Goal: Transaction & Acquisition: Purchase product/service

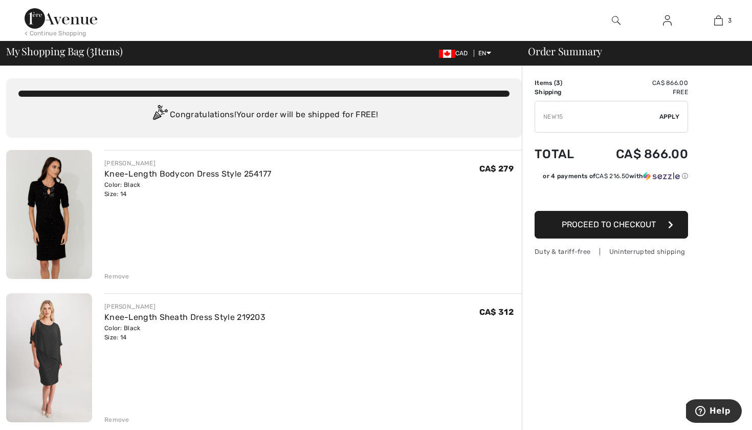
type input "NEW15"
drag, startPoint x: 670, startPoint y: 119, endPoint x: 734, endPoint y: 46, distance: 96.4
click at [670, 119] on span "Apply" at bounding box center [669, 116] width 20 height 9
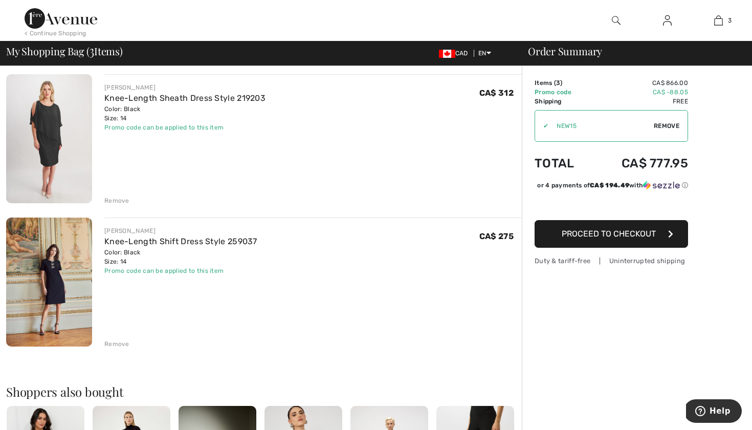
scroll to position [220, 0]
click at [55, 118] on img at bounding box center [49, 137] width 86 height 129
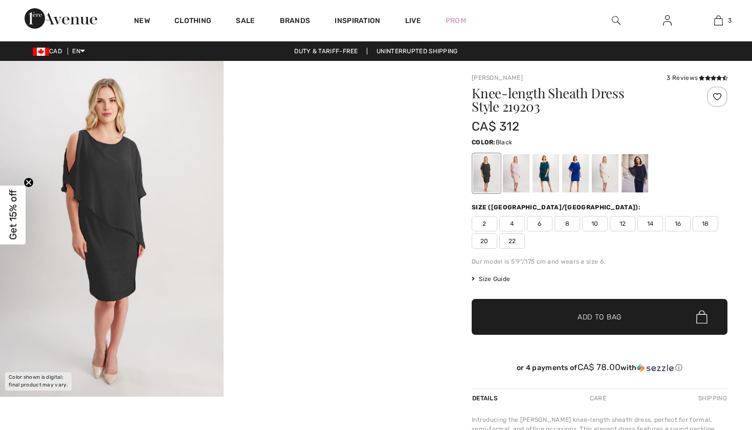
checkbox input "true"
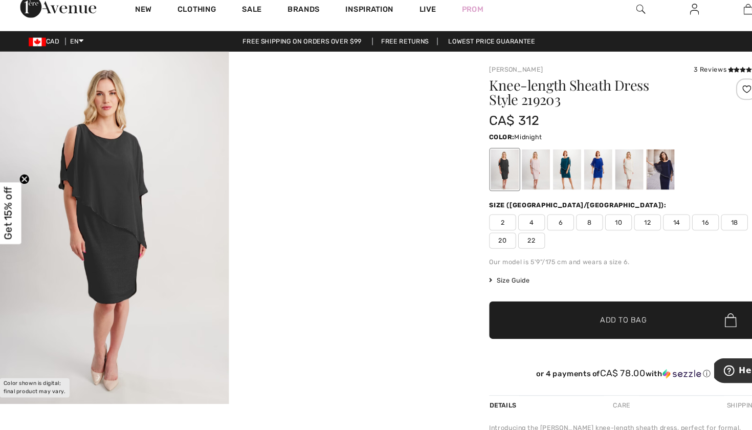
click at [643, 158] on div at bounding box center [634, 173] width 27 height 38
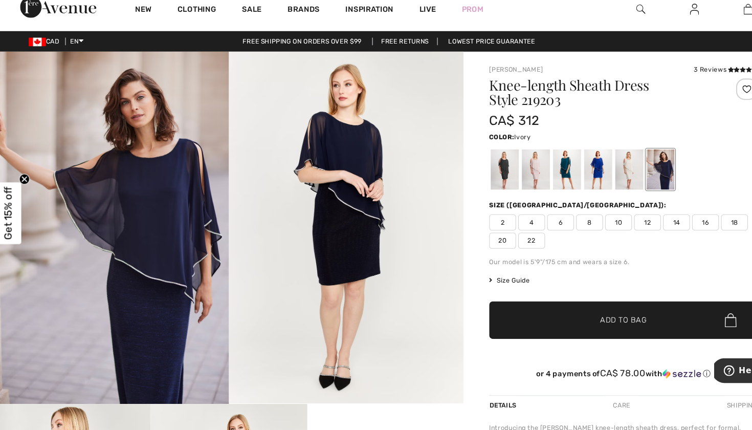
click at [592, 154] on div at bounding box center [605, 173] width 27 height 38
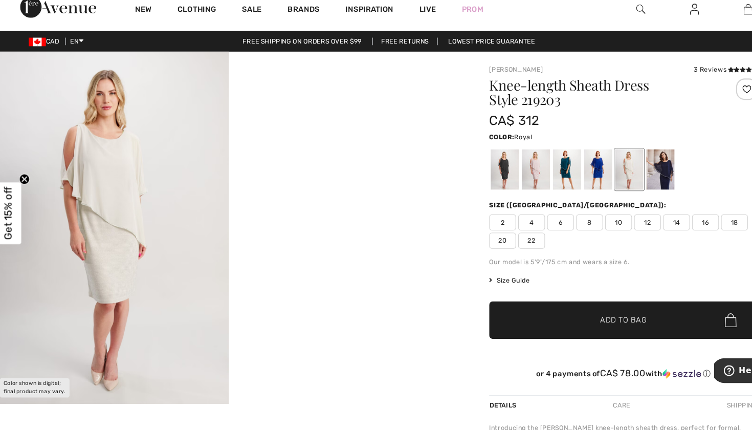
click at [563, 154] on div at bounding box center [575, 173] width 27 height 38
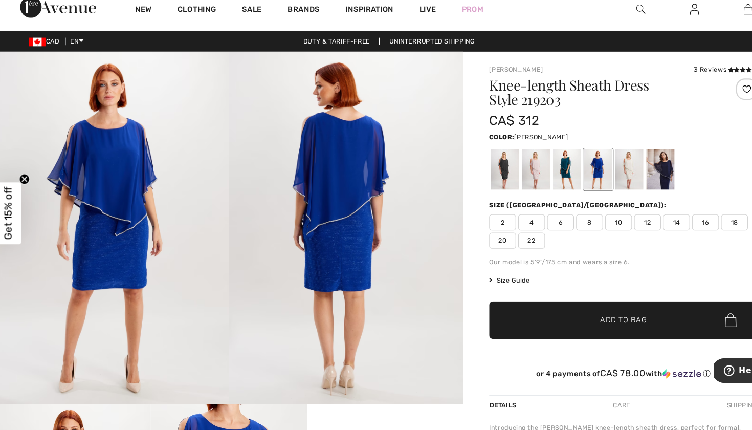
click at [540, 154] on div at bounding box center [545, 173] width 27 height 38
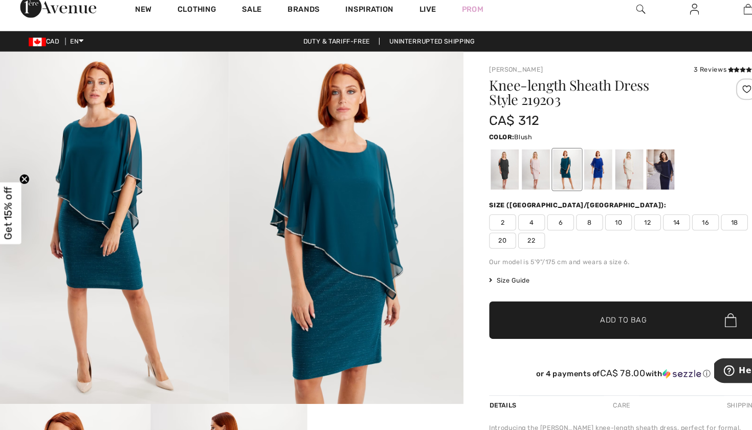
click at [503, 156] on div at bounding box center [516, 173] width 27 height 38
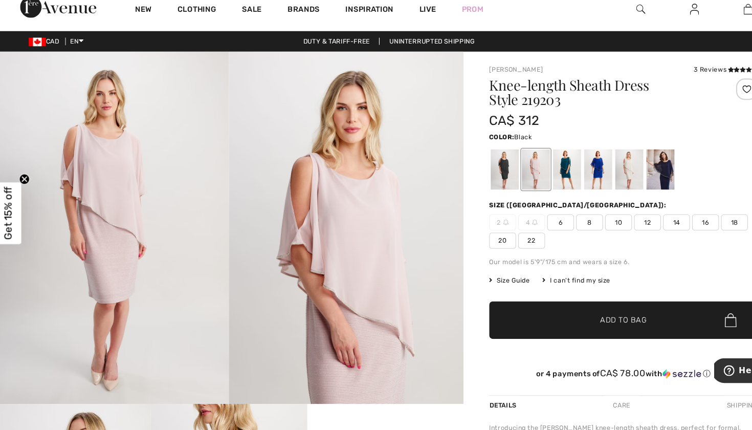
click at [488, 160] on div at bounding box center [486, 173] width 27 height 38
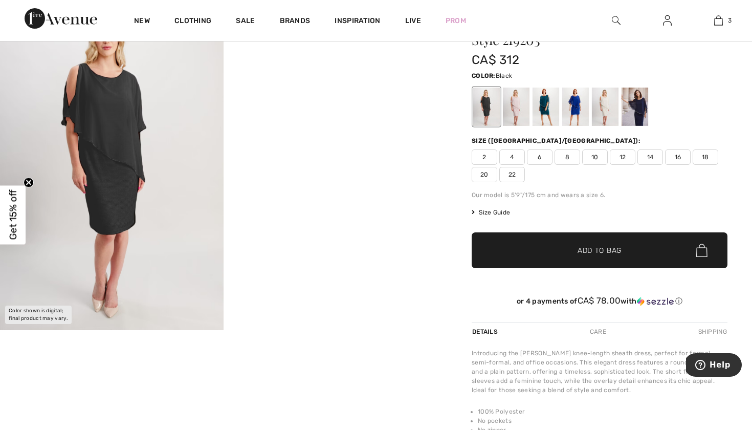
scroll to position [69, 0]
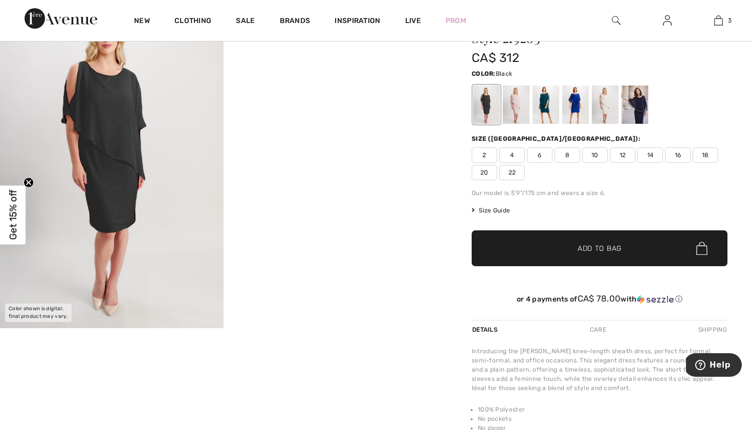
click at [305, 104] on video "Your browser does not support the video tag." at bounding box center [336, 48] width 224 height 112
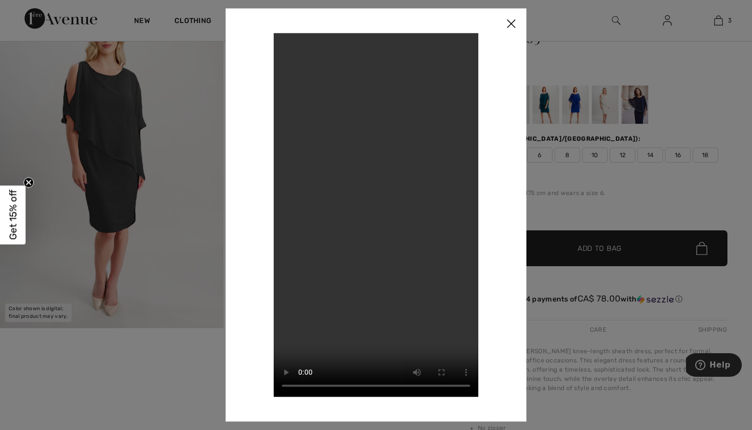
click at [510, 19] on img at bounding box center [511, 24] width 31 height 32
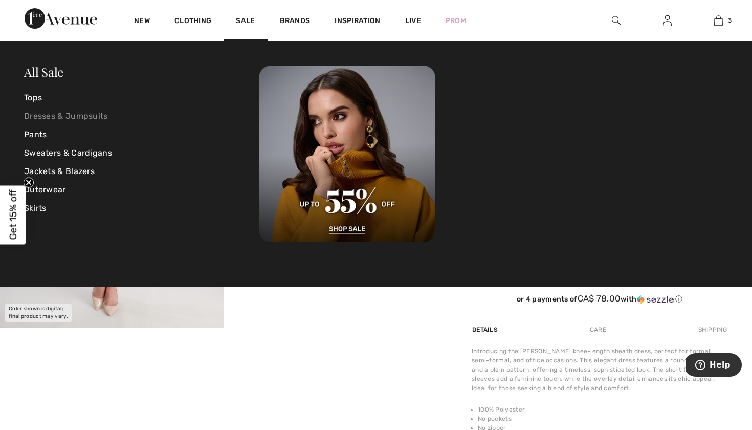
click at [86, 115] on link "Dresses & Jumpsuits" at bounding box center [141, 116] width 235 height 18
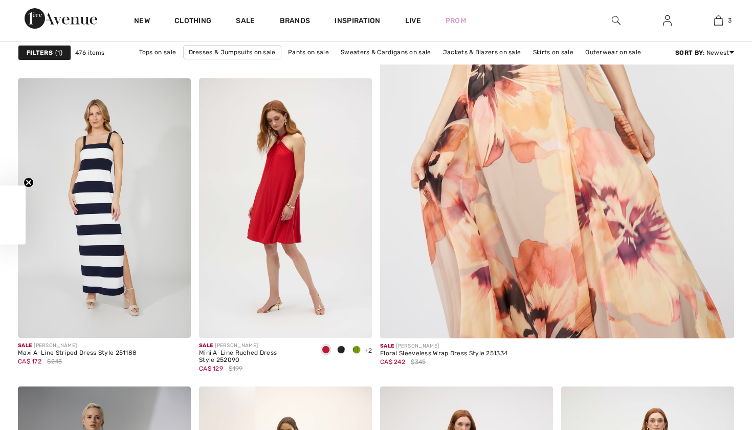
checkbox input "true"
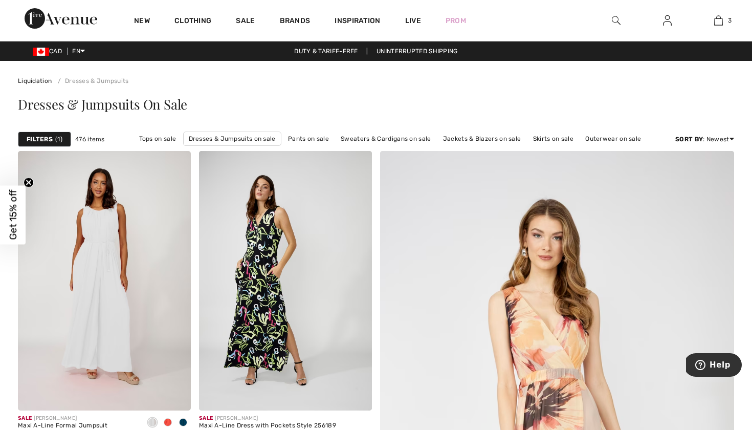
click at [34, 137] on strong "Filters" at bounding box center [40, 139] width 26 height 9
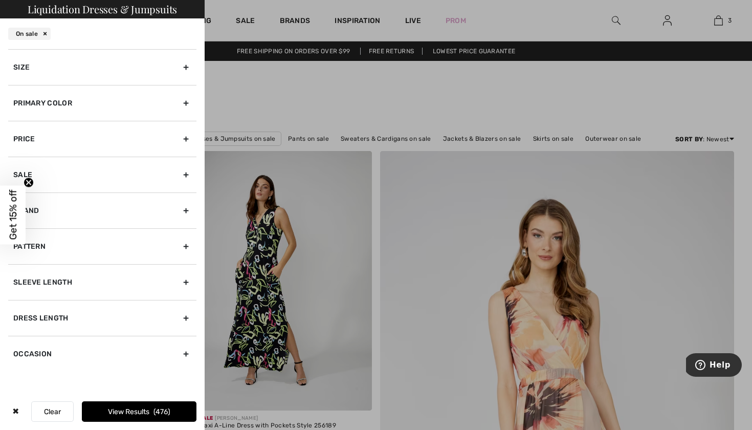
click at [86, 103] on div "Primary Color" at bounding box center [102, 103] width 188 height 36
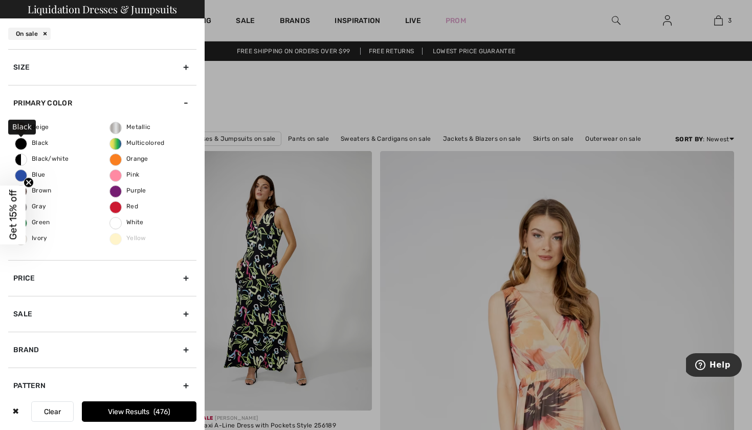
click at [41, 144] on span "Black" at bounding box center [31, 142] width 33 height 7
click at [0, 0] on input "Black" at bounding box center [0, 0] width 0 height 0
click at [147, 407] on button "View Results 151" at bounding box center [139, 411] width 115 height 20
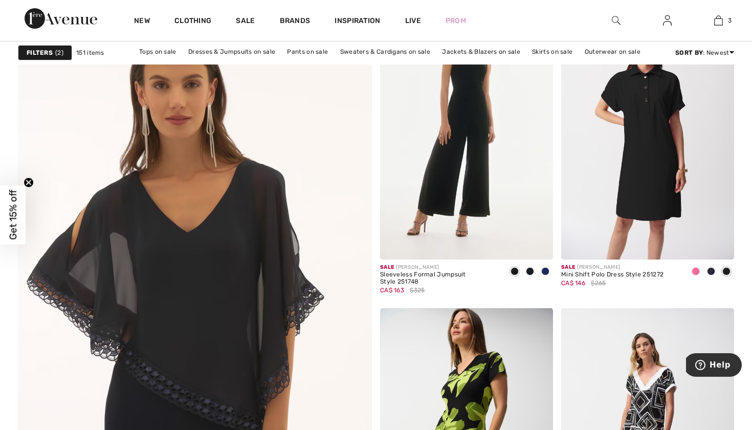
scroll to position [2573, 0]
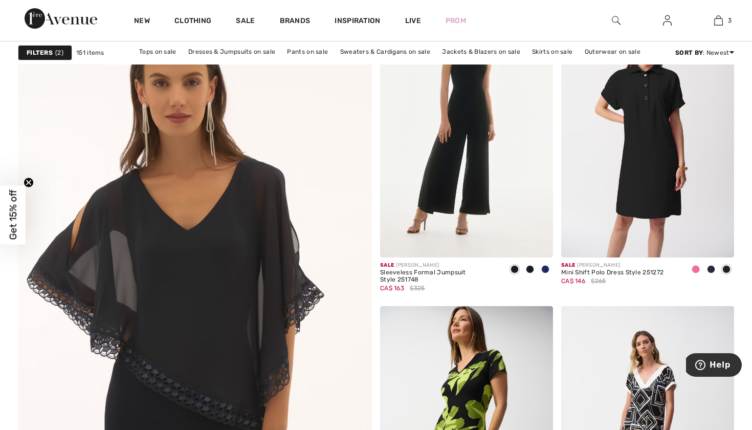
click at [235, 213] on img at bounding box center [195, 316] width 425 height 637
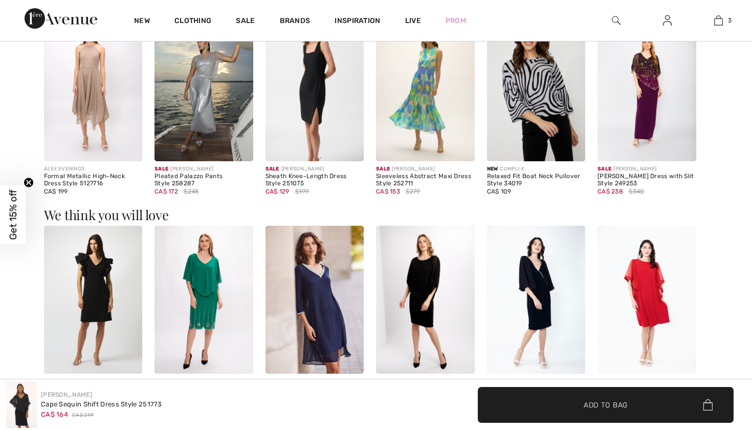
checkbox input "true"
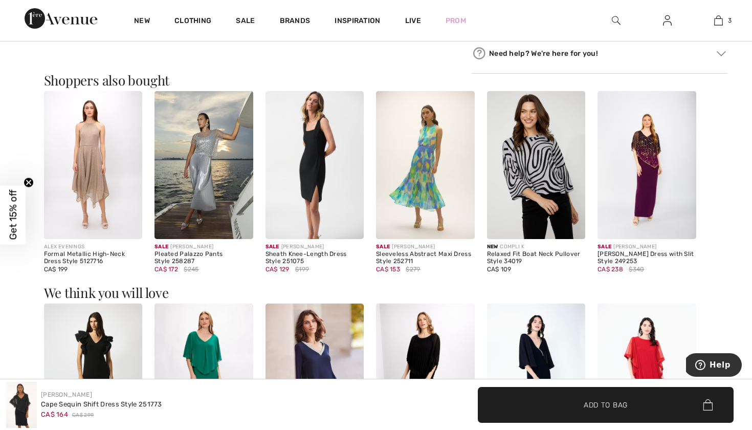
click at [208, 144] on img at bounding box center [203, 165] width 99 height 148
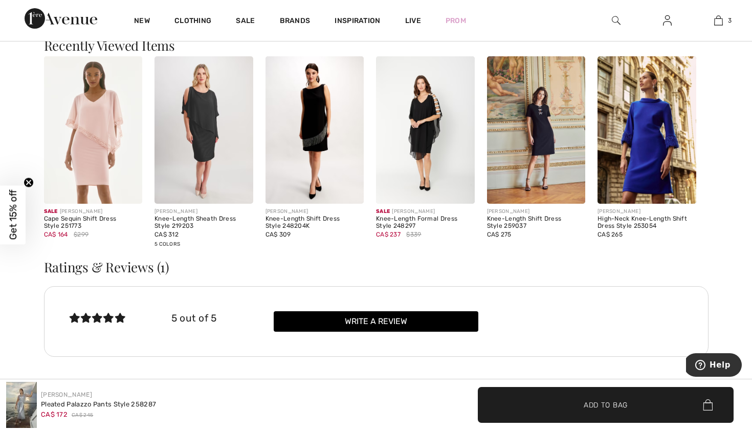
scroll to position [1349, 0]
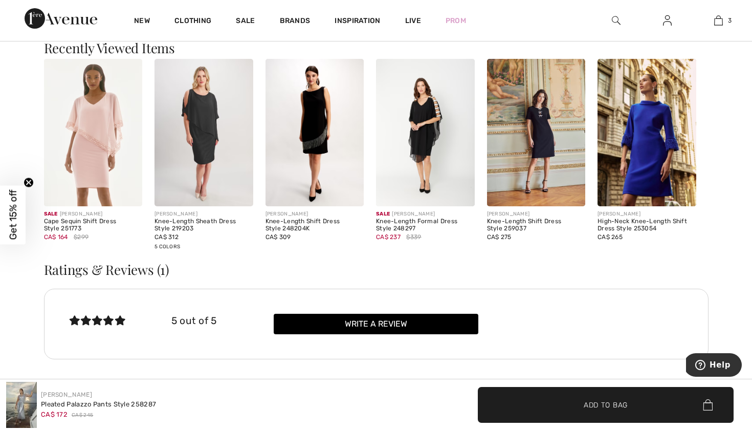
click at [320, 119] on img at bounding box center [314, 133] width 99 height 148
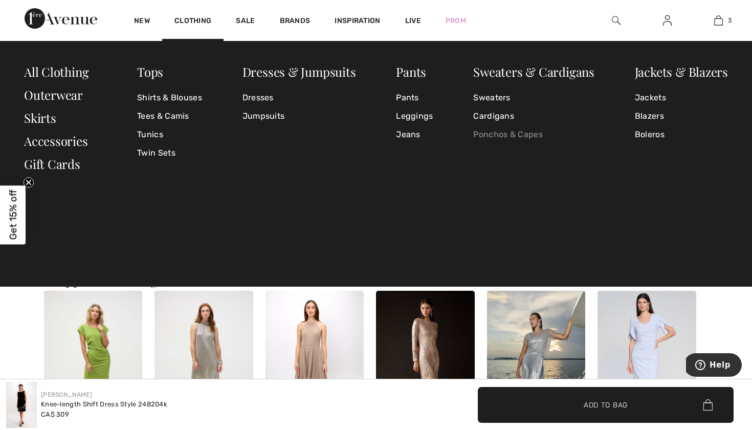
click at [520, 131] on link "Ponchos & Capes" at bounding box center [533, 134] width 121 height 18
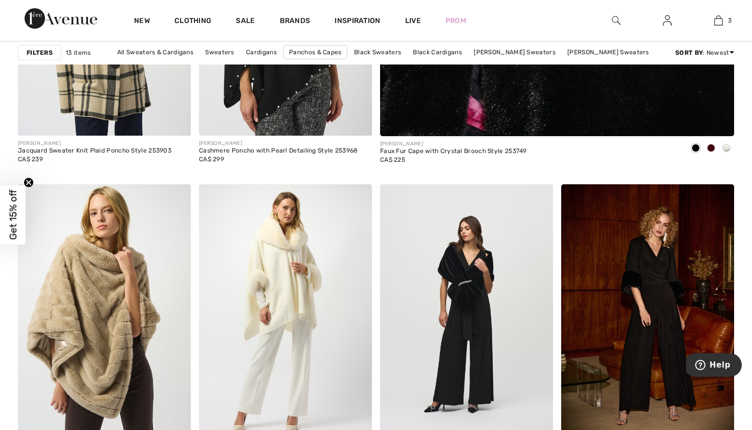
scroll to position [538, 0]
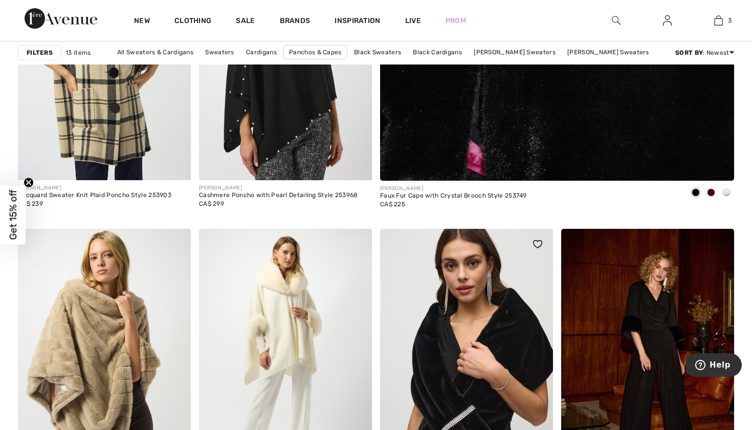
click at [477, 312] on img at bounding box center [466, 358] width 173 height 259
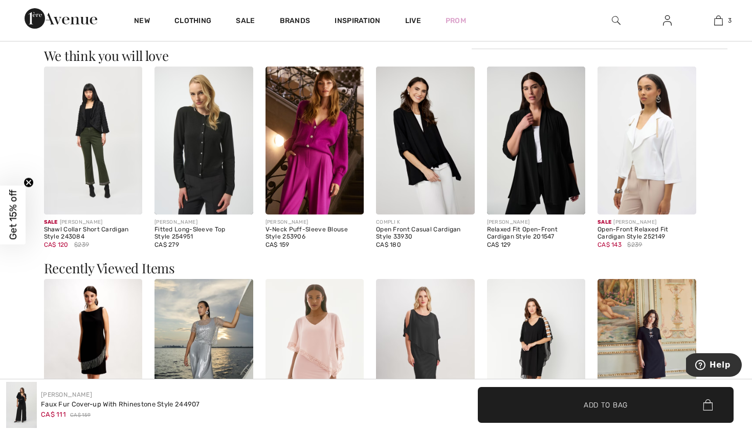
scroll to position [601, 0]
click at [655, 323] on img at bounding box center [646, 353] width 99 height 148
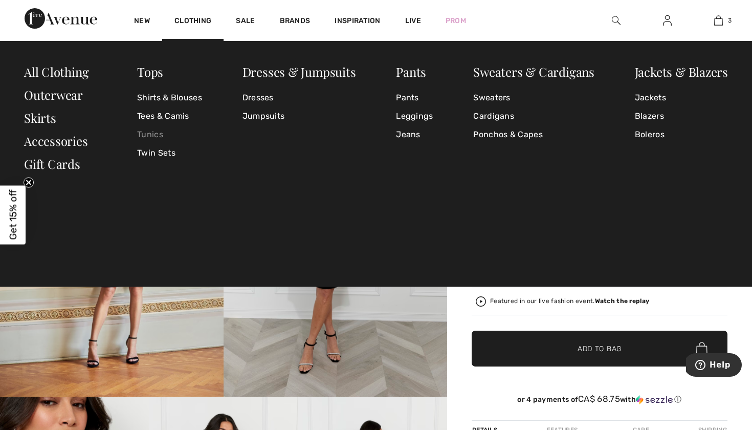
click at [157, 137] on link "Tunics" at bounding box center [169, 134] width 65 height 18
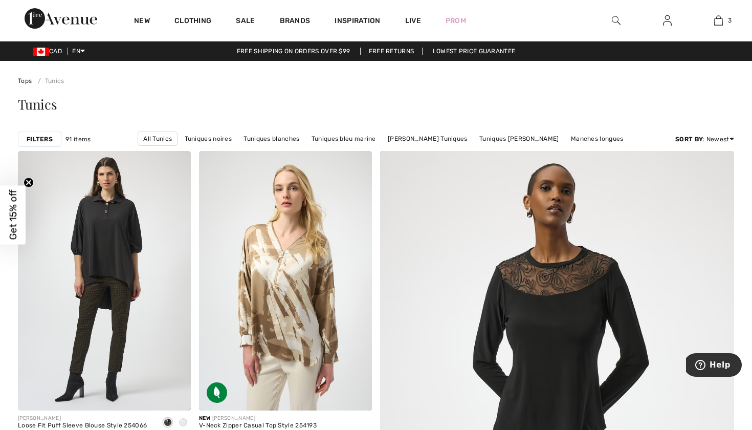
click at [45, 136] on strong "Filters" at bounding box center [40, 139] width 26 height 9
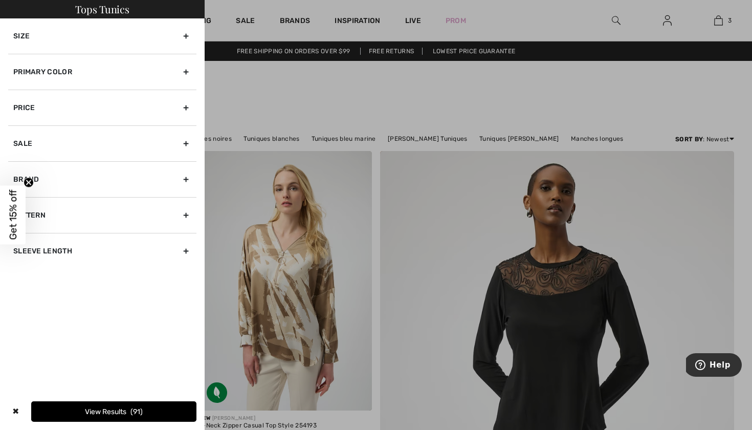
click at [55, 60] on div "Primary Color" at bounding box center [102, 72] width 188 height 36
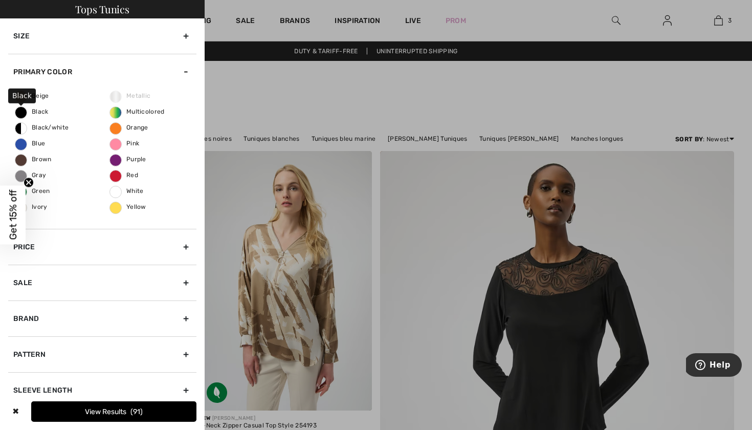
click at [38, 113] on span "Black" at bounding box center [31, 111] width 33 height 7
click at [0, 0] on input "Black" at bounding box center [0, 0] width 0 height 0
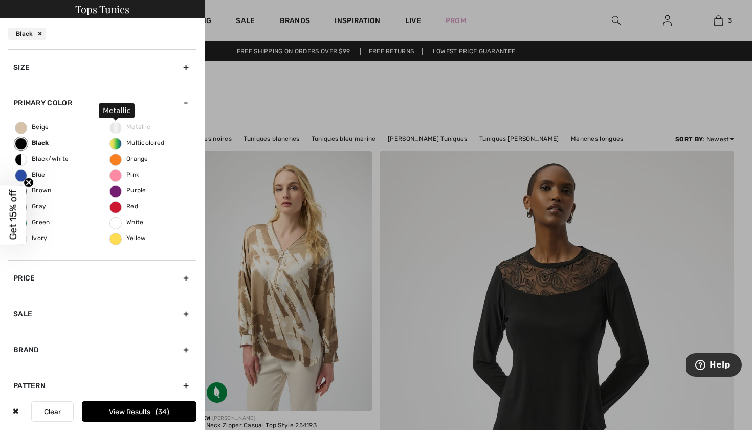
click at [136, 126] on span "Metallic" at bounding box center [130, 126] width 40 height 7
click at [433, 86] on div at bounding box center [376, 215] width 752 height 430
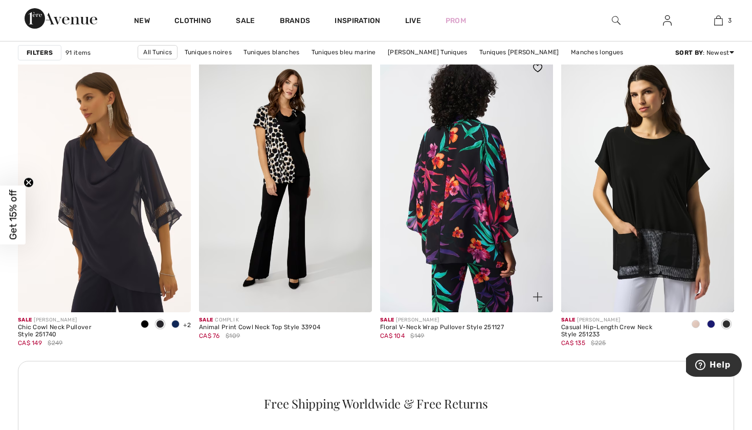
scroll to position [3444, 0]
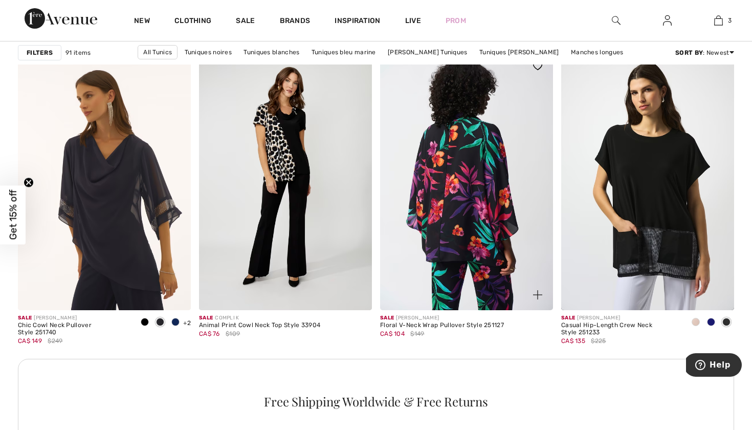
click at [460, 155] on img at bounding box center [466, 180] width 173 height 259
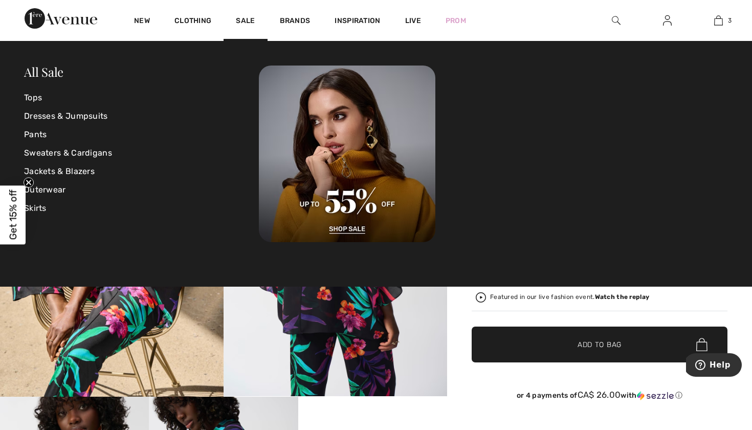
click at [609, 16] on div at bounding box center [615, 20] width 51 height 41
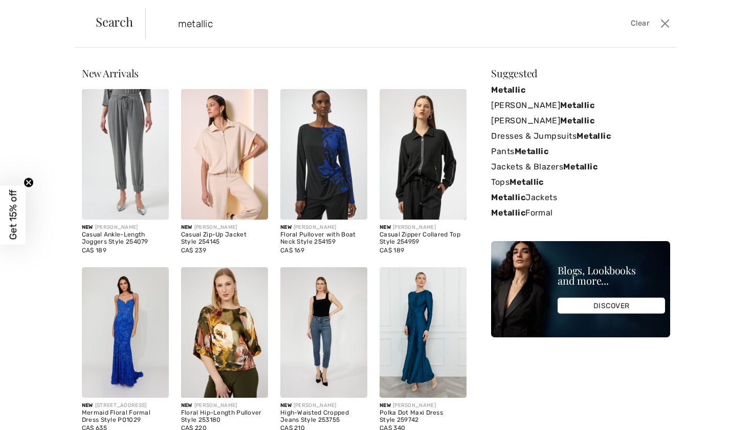
type input "metallic"
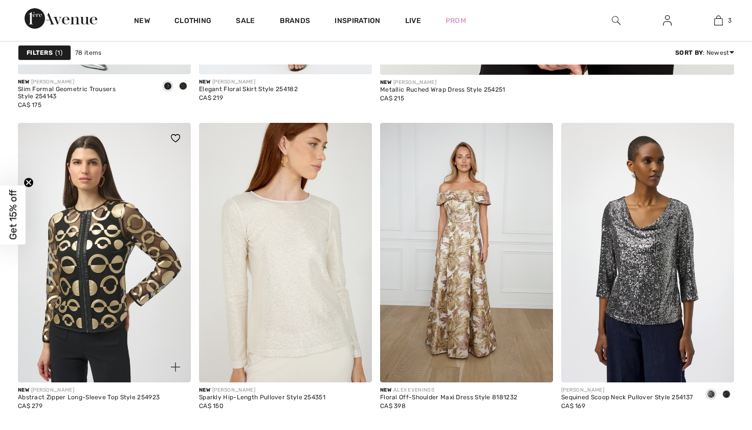
checkbox input "true"
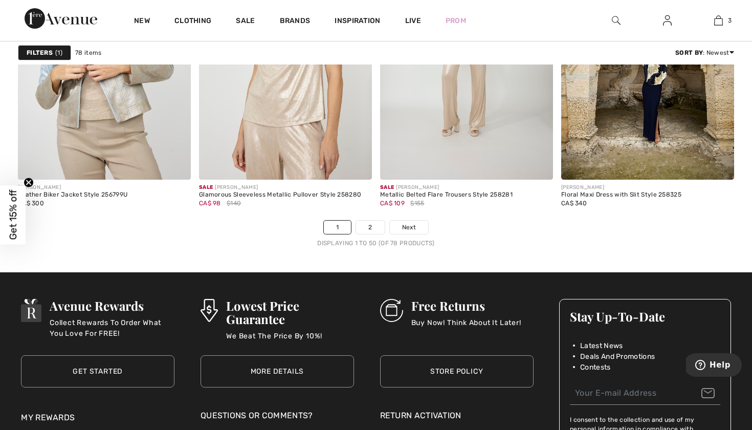
scroll to position [4593, 0]
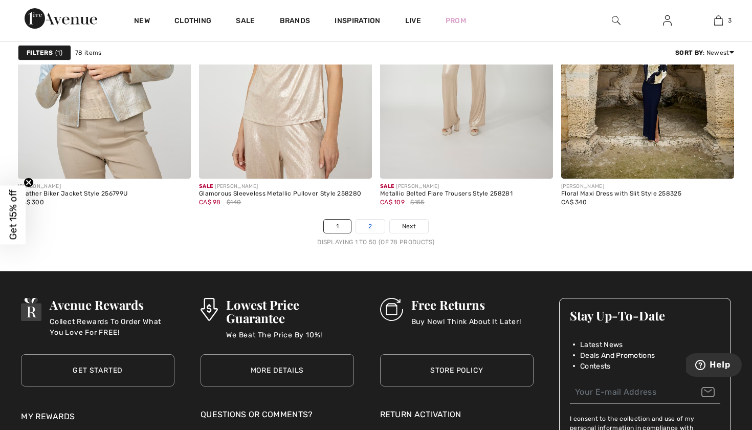
click at [365, 220] on link "2" at bounding box center [370, 225] width 28 height 13
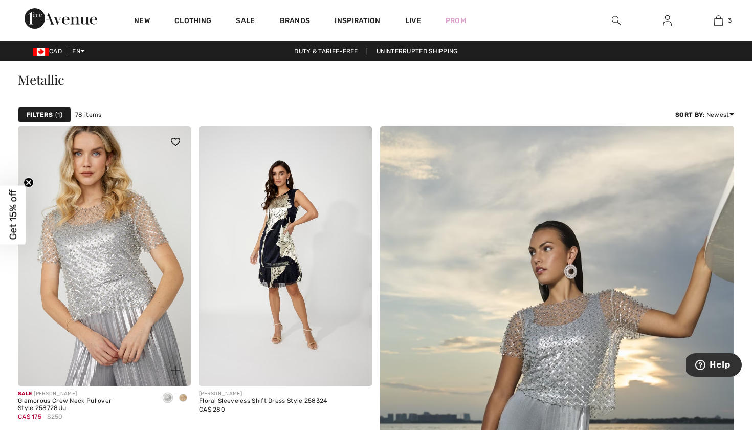
click at [146, 259] on img at bounding box center [104, 255] width 173 height 259
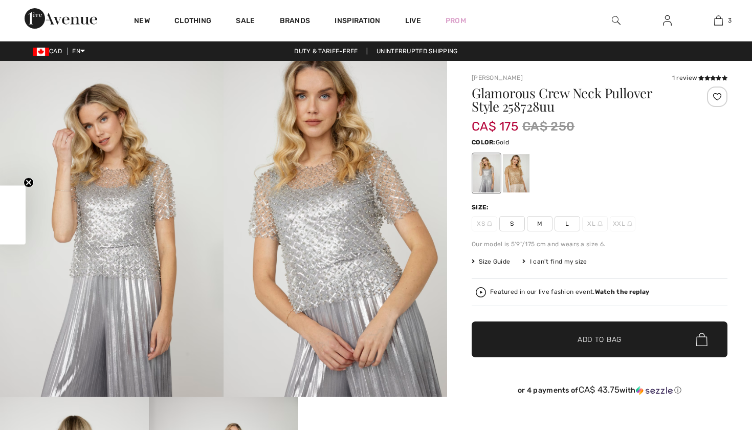
drag, startPoint x: 0, startPoint y: 0, endPoint x: 515, endPoint y: 168, distance: 541.2
click at [518, 173] on div at bounding box center [516, 173] width 27 height 38
click at [515, 168] on div at bounding box center [516, 173] width 27 height 38
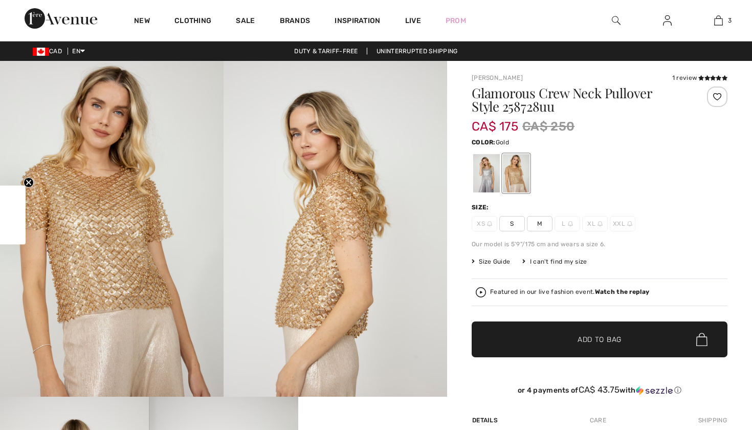
checkbox input "true"
click at [481, 172] on div at bounding box center [486, 173] width 27 height 38
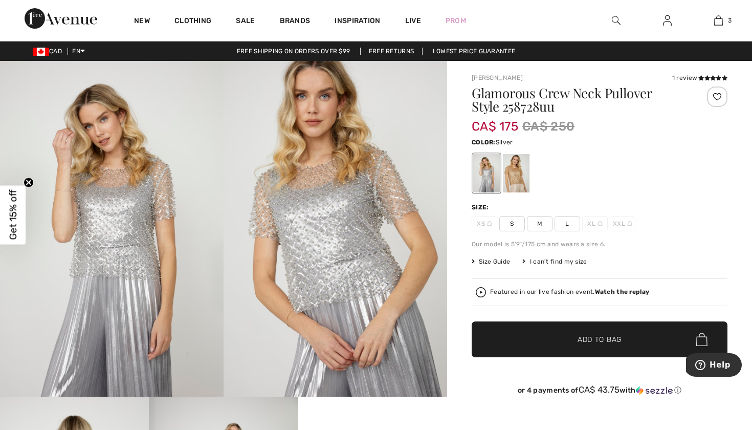
click at [569, 219] on span "L" at bounding box center [567, 223] width 26 height 15
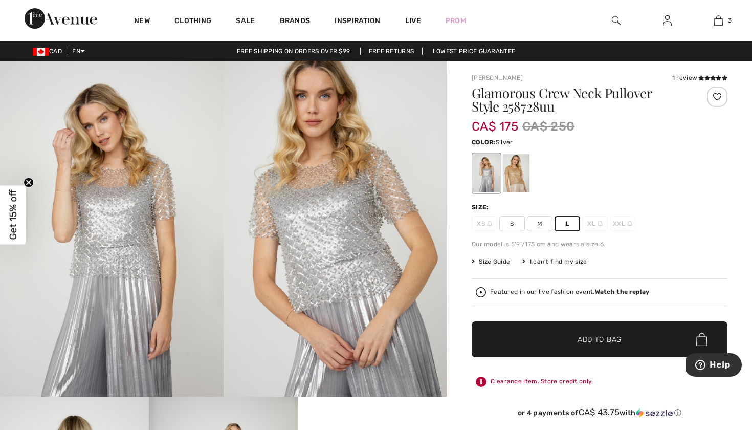
click at [574, 340] on span "✔ Added to Bag" at bounding box center [584, 339] width 62 height 11
click at [596, 196] on div "Glamorous Crew Neck Pullover Style 258728uu CA$ 175 CA$ 250 Color: Silver Size:…" at bounding box center [600, 259] width 256 height 347
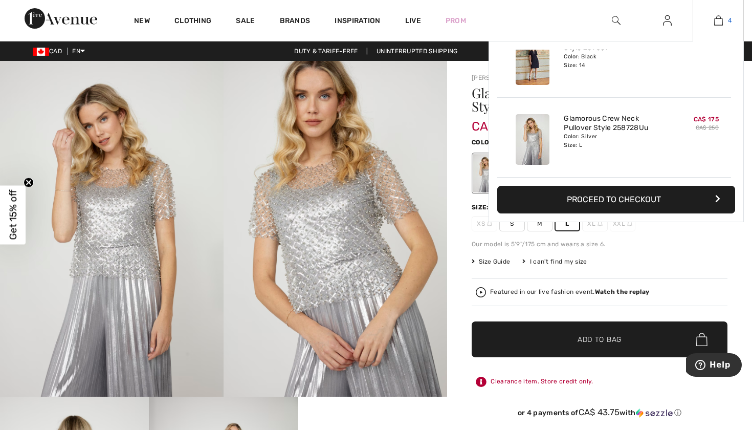
click at [724, 16] on link "4" at bounding box center [718, 20] width 50 height 12
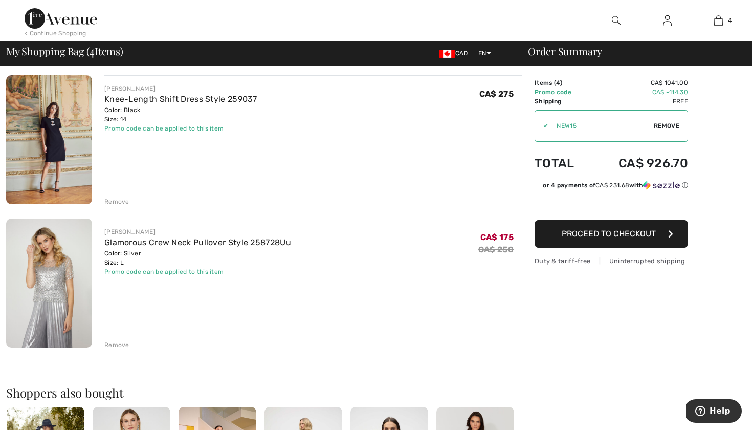
scroll to position [362, 0]
click at [46, 136] on img at bounding box center [49, 138] width 86 height 129
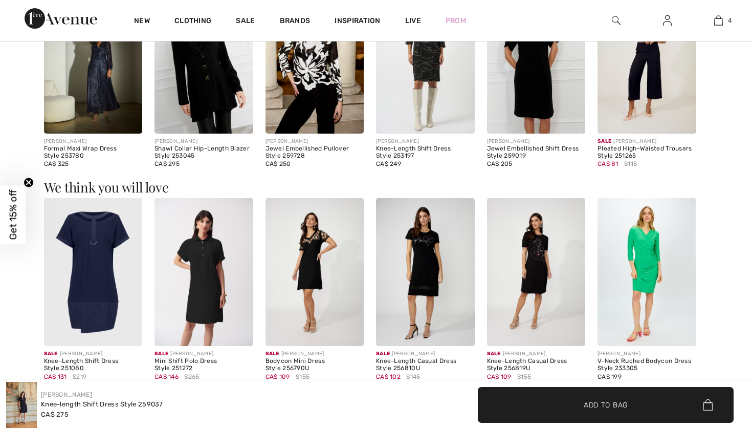
checkbox input "true"
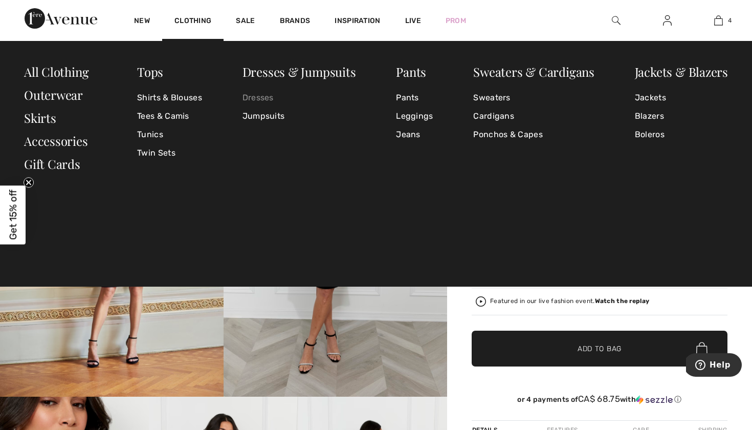
click at [261, 99] on link "Dresses" at bounding box center [299, 97] width 114 height 18
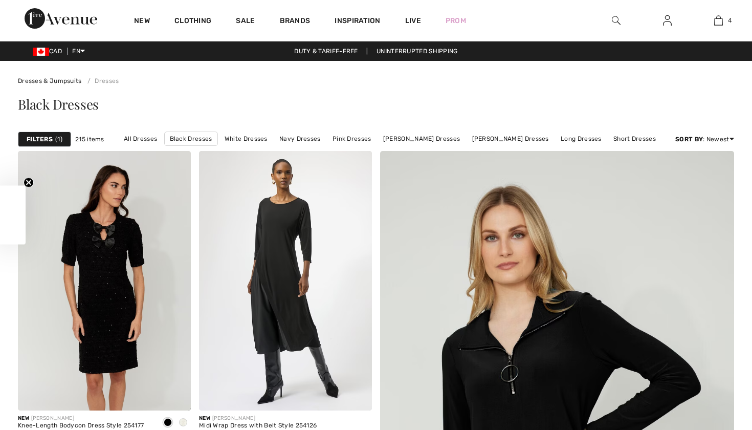
checkbox input "true"
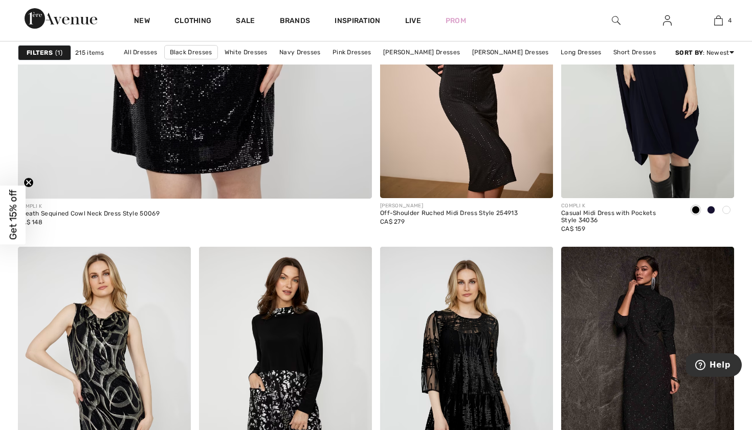
scroll to position [2941, 0]
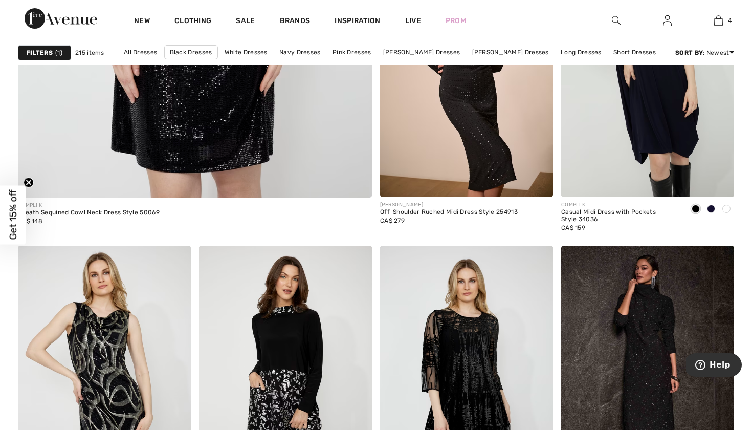
click at [42, 54] on strong "Filters" at bounding box center [40, 52] width 26 height 9
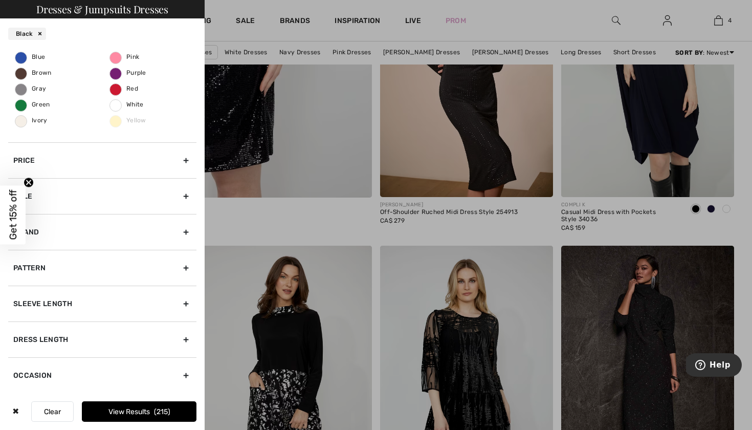
scroll to position [118, 0]
click at [94, 306] on div "Sleeve length" at bounding box center [102, 303] width 188 height 36
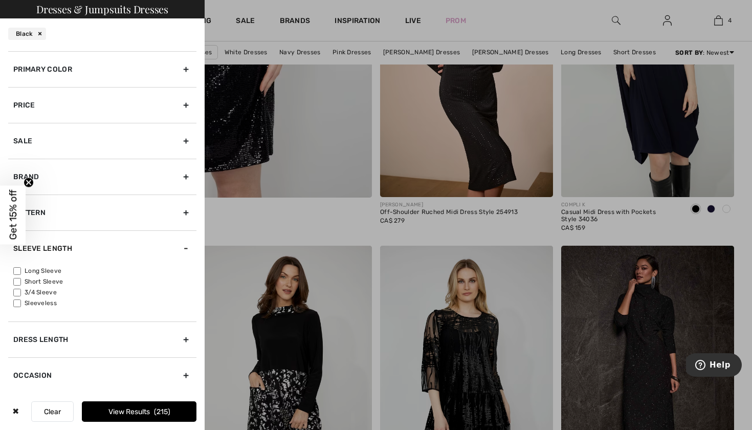
scroll to position [34, 0]
click at [52, 281] on label "Short Sleeve" at bounding box center [104, 281] width 183 height 9
click at [21, 281] on input"] "Short Sleeve" at bounding box center [17, 282] width 8 height 8
checkbox input"] "true"
click at [48, 302] on label "Sleeveless" at bounding box center [104, 302] width 183 height 9
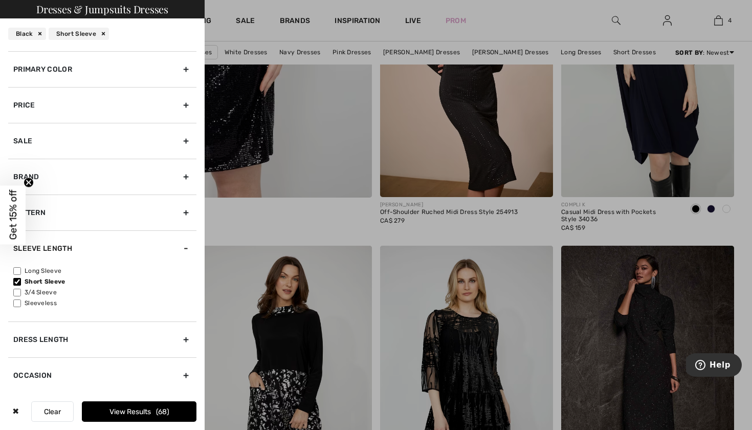
click at [21, 302] on input"] "Sleeveless" at bounding box center [17, 303] width 8 height 8
checkbox input"] "true"
click at [151, 404] on button "View Results 111" at bounding box center [139, 411] width 115 height 20
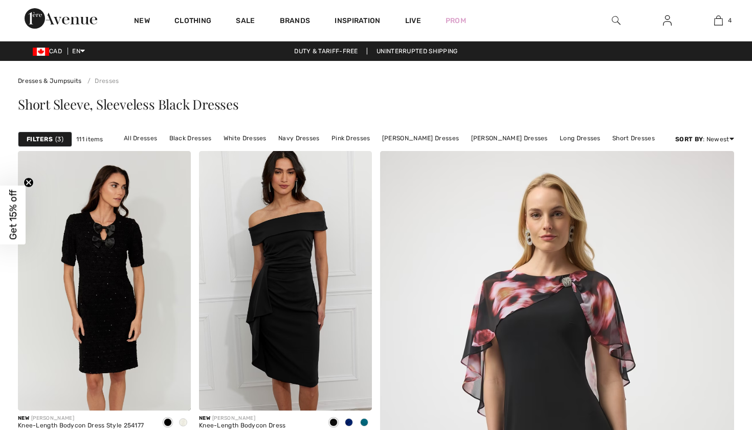
scroll to position [672, 0]
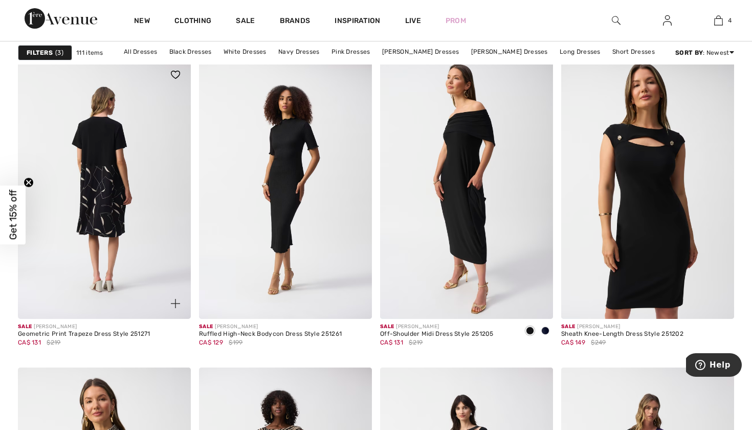
scroll to position [4173, 0]
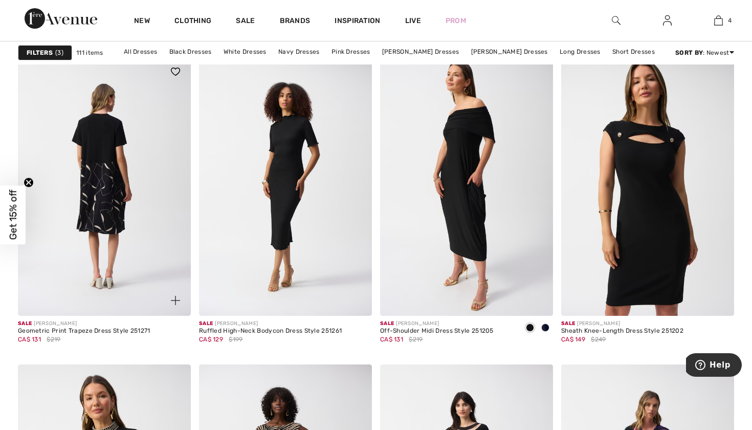
click at [109, 228] on img at bounding box center [104, 185] width 173 height 259
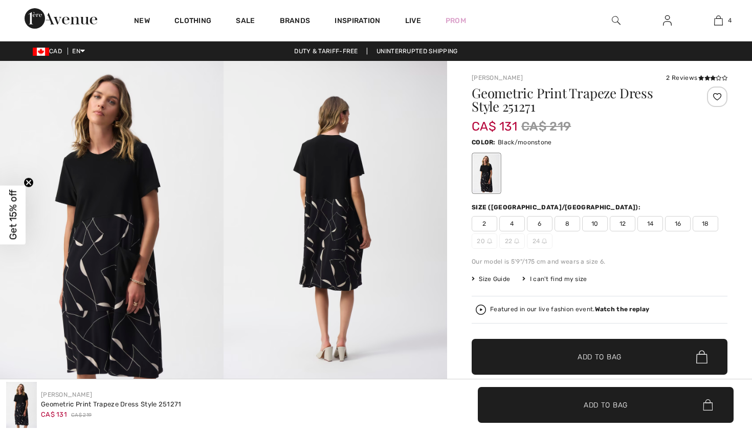
scroll to position [336, 0]
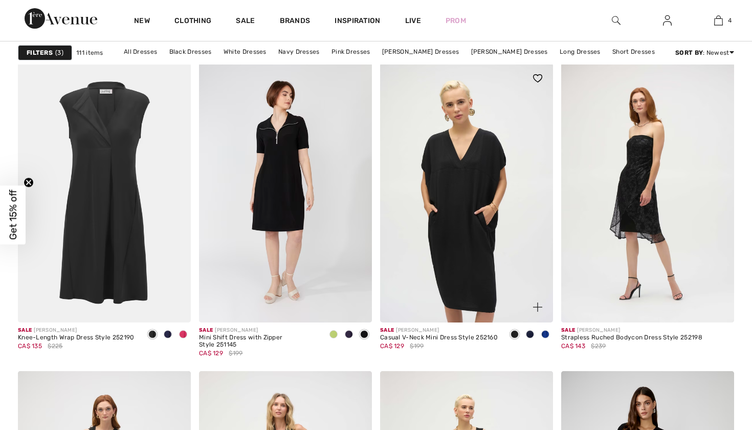
checkbox input "true"
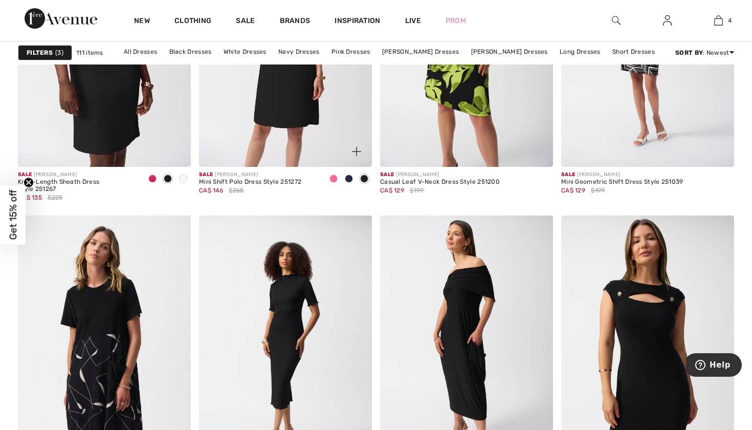
scroll to position [4253, 0]
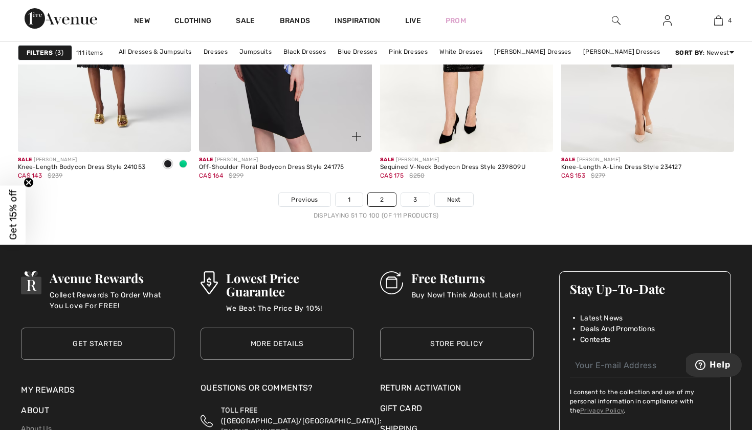
scroll to position [4645, 0]
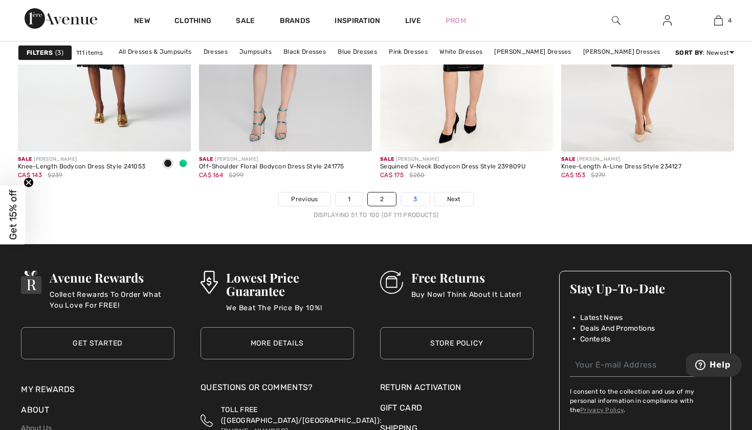
click at [415, 203] on link "3" at bounding box center [415, 198] width 28 height 13
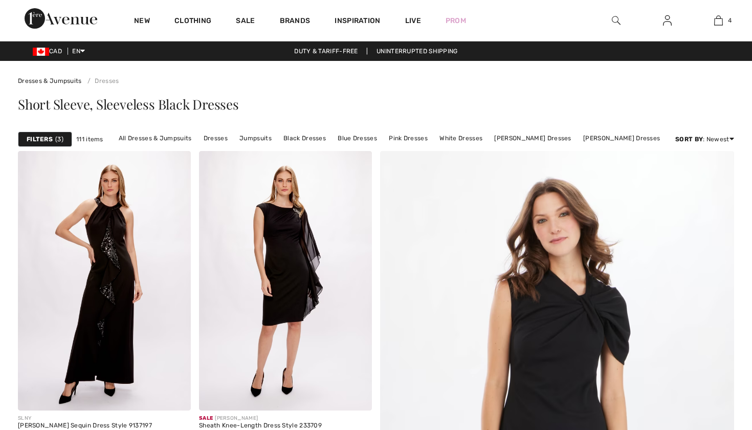
scroll to position [271, 0]
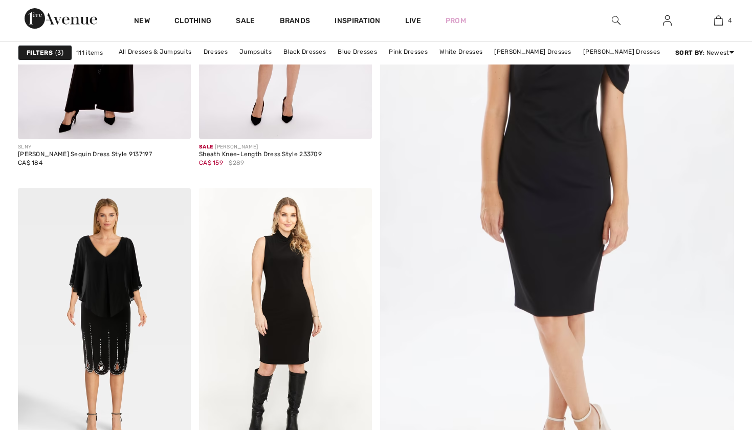
click at [615, 18] on img at bounding box center [616, 20] width 9 height 12
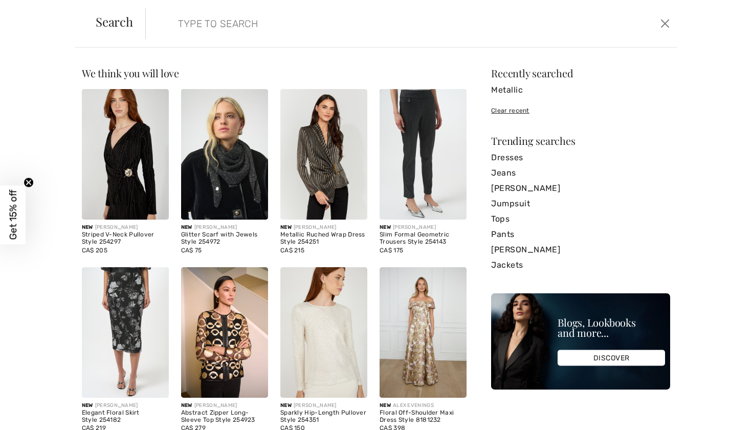
checkbox input "true"
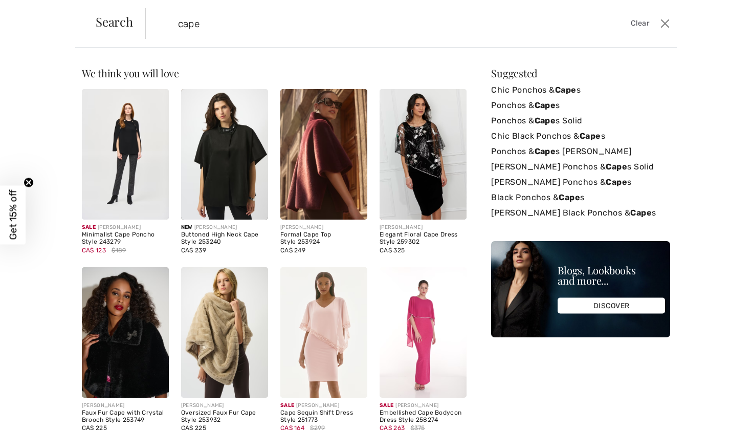
type input "cape"
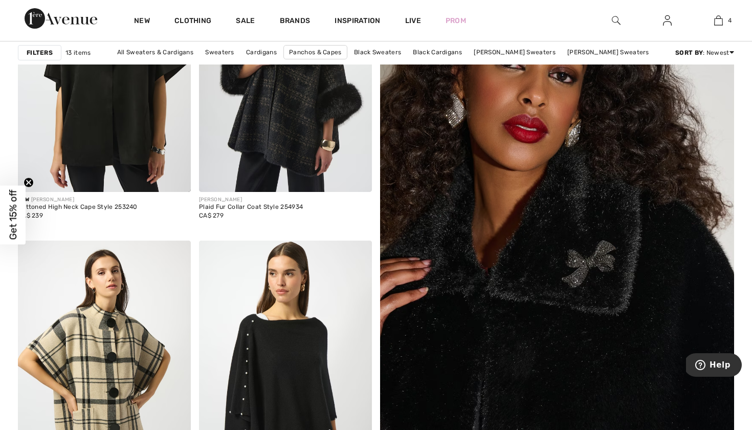
scroll to position [211, 0]
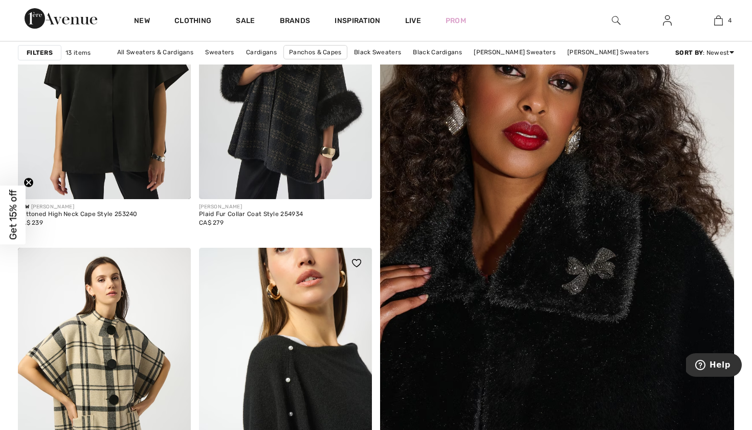
click at [253, 307] on img at bounding box center [285, 377] width 173 height 259
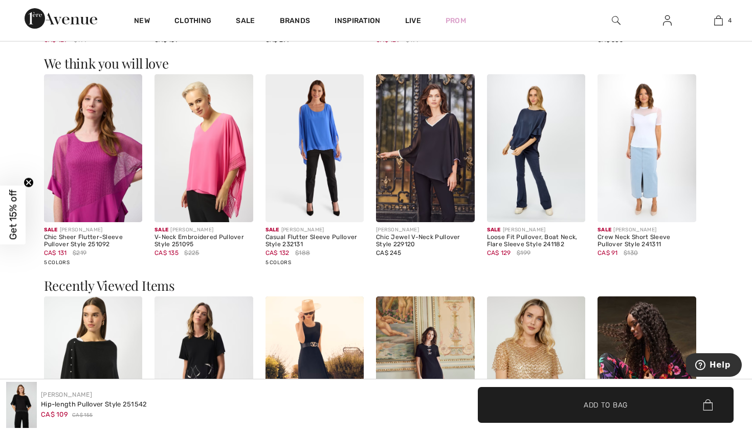
scroll to position [812, 0]
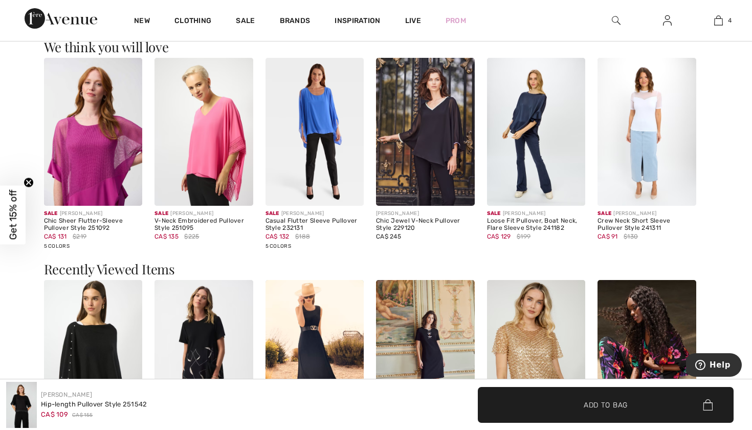
click at [425, 151] on img at bounding box center [425, 132] width 99 height 148
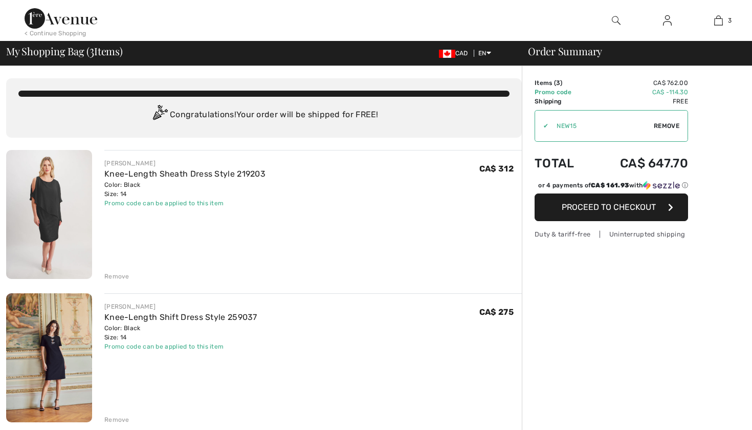
checkbox input "true"
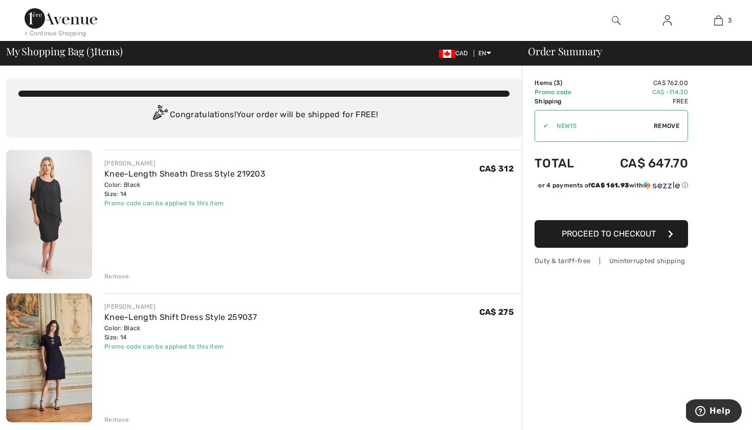
click at [116, 278] on div "Remove" at bounding box center [116, 276] width 25 height 9
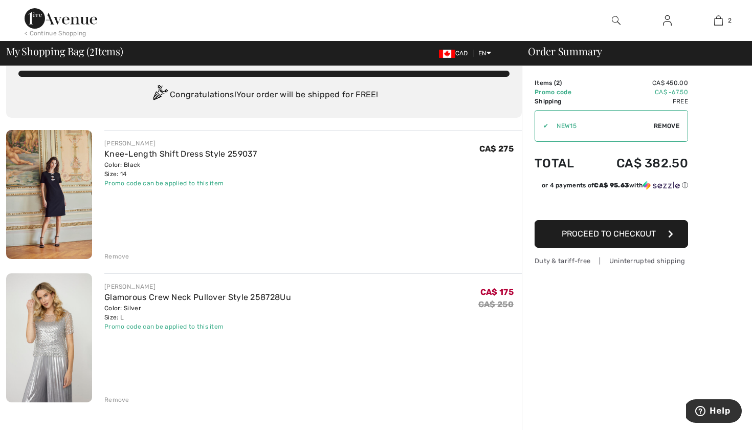
scroll to position [20, 0]
click at [117, 396] on div "Remove" at bounding box center [116, 398] width 25 height 9
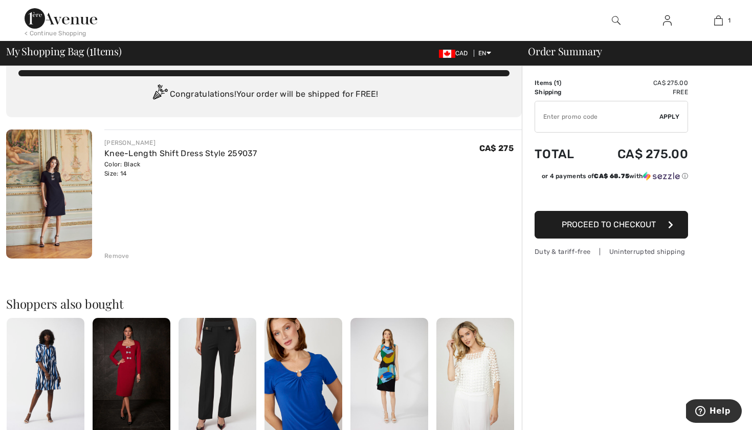
type input "NEW15"
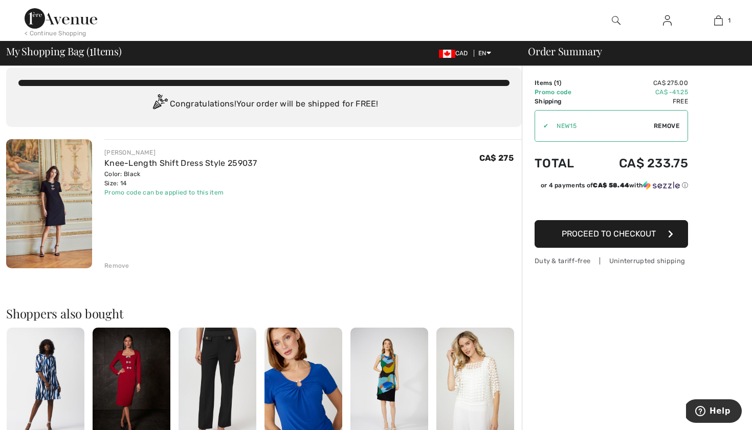
scroll to position [9, 0]
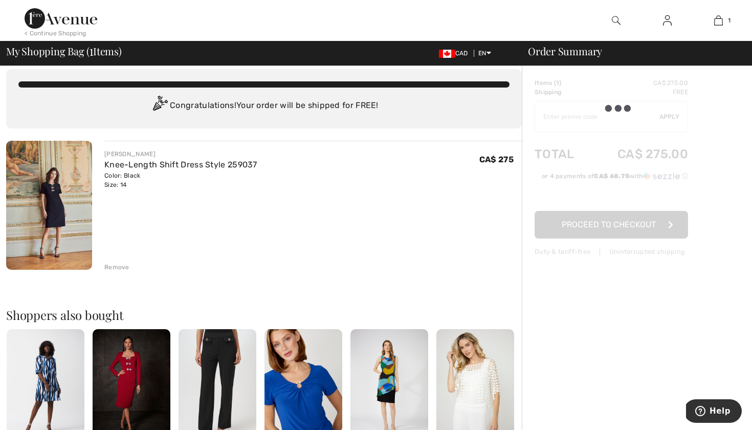
type input "NEW15"
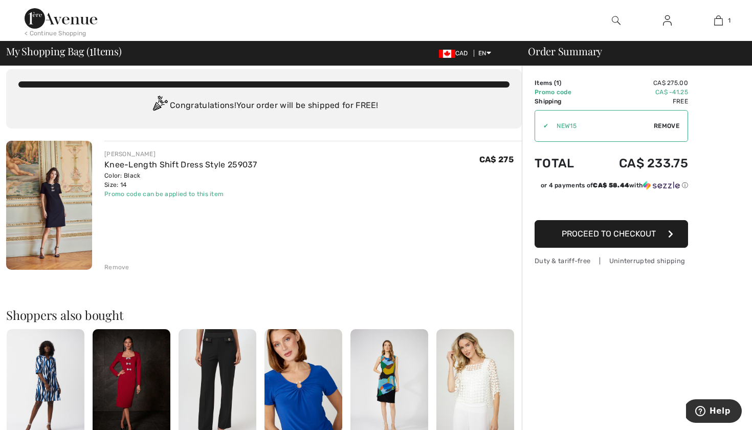
click at [85, 22] on img at bounding box center [61, 18] width 73 height 20
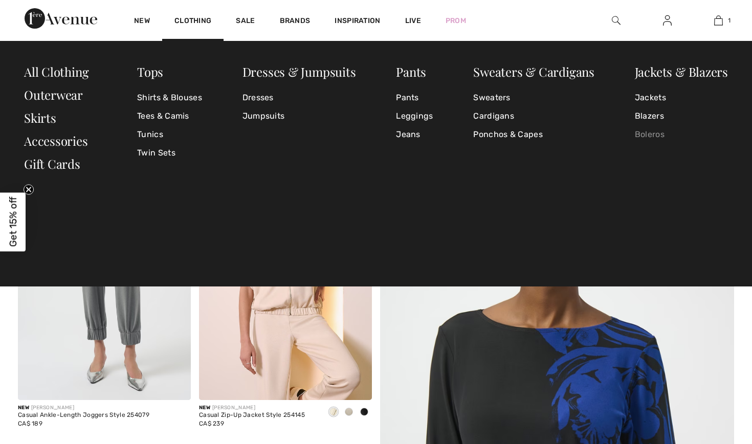
click at [654, 135] on link "Boleros" at bounding box center [681, 134] width 93 height 18
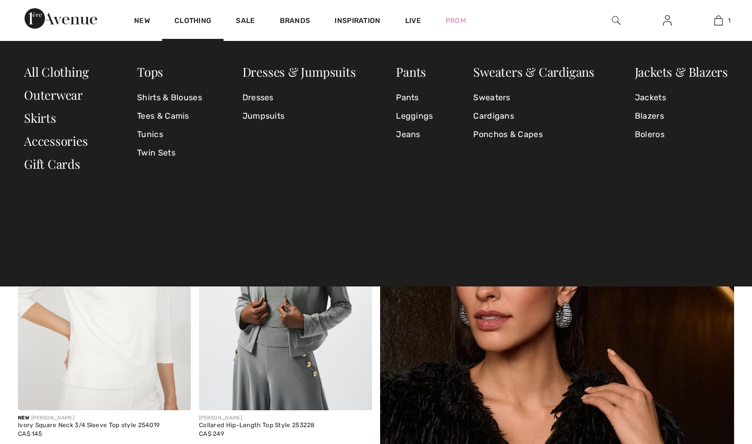
click at [198, 18] on link "Clothing" at bounding box center [192, 21] width 37 height 11
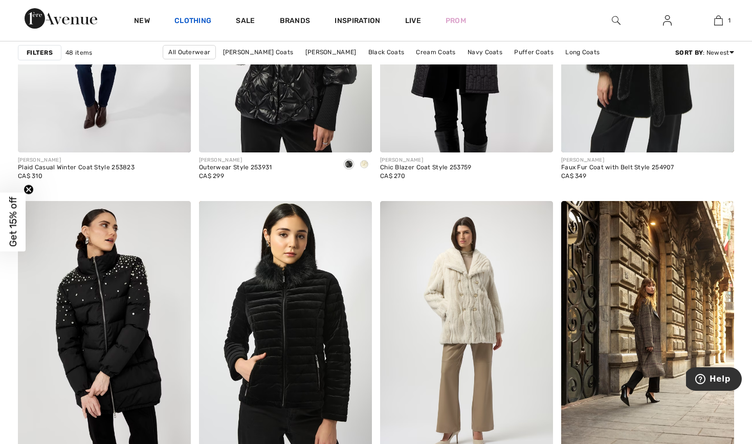
scroll to position [884, 0]
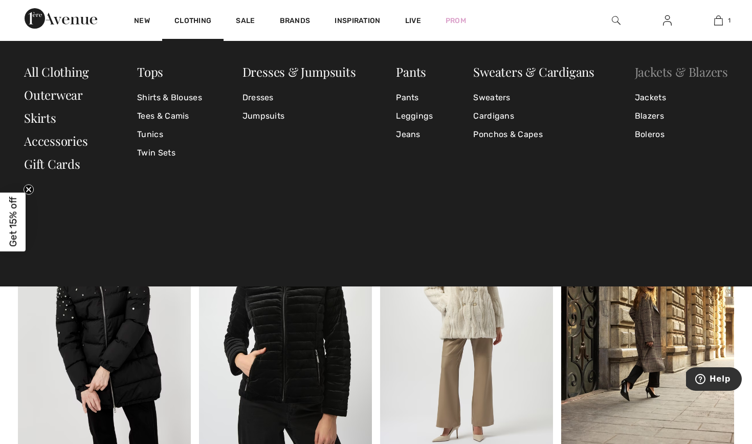
click at [663, 70] on link "Jackets & Blazers" at bounding box center [681, 71] width 93 height 16
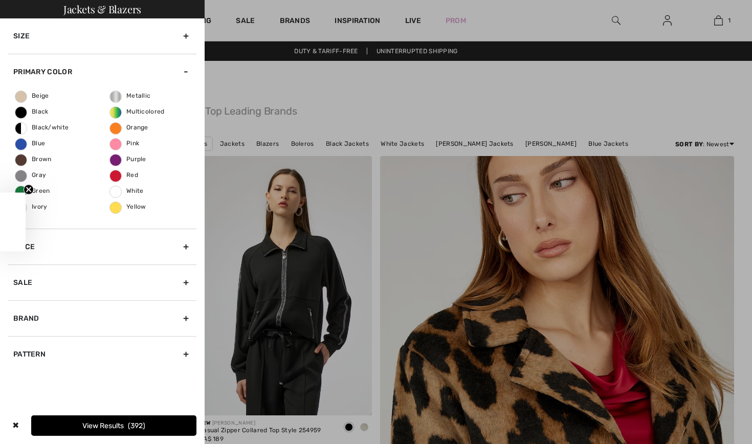
click at [43, 109] on span "Black" at bounding box center [31, 111] width 33 height 7
click at [0, 0] on input "Black" at bounding box center [0, 0] width 0 height 0
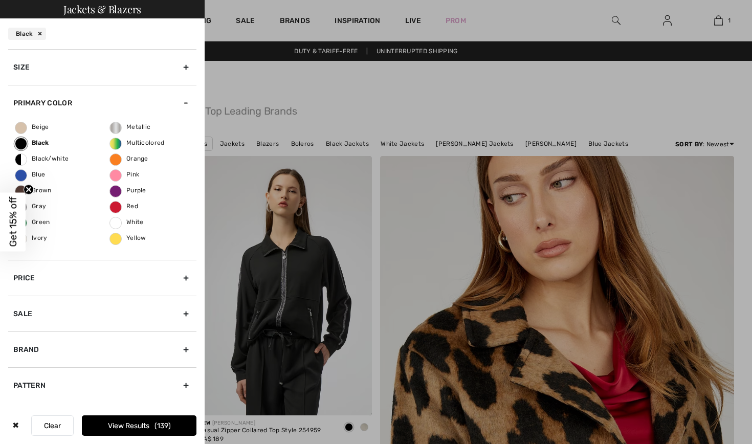
click at [161, 423] on span "139" at bounding box center [162, 425] width 16 height 9
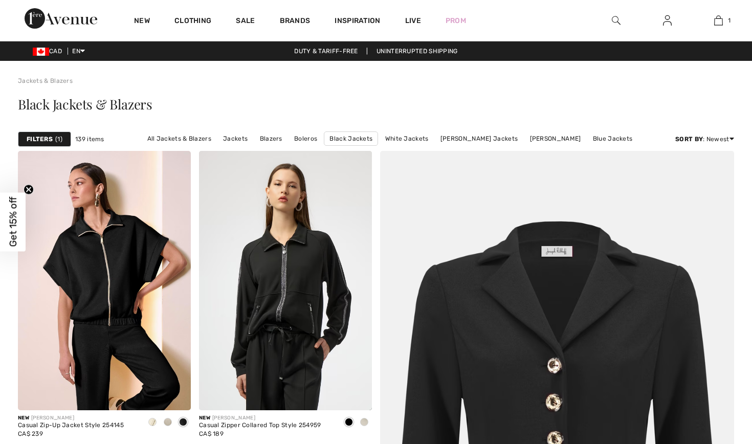
scroll to position [1702, 0]
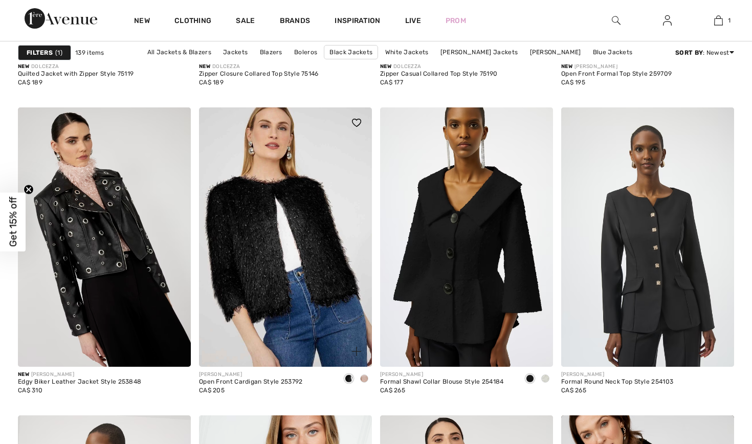
checkbox input "true"
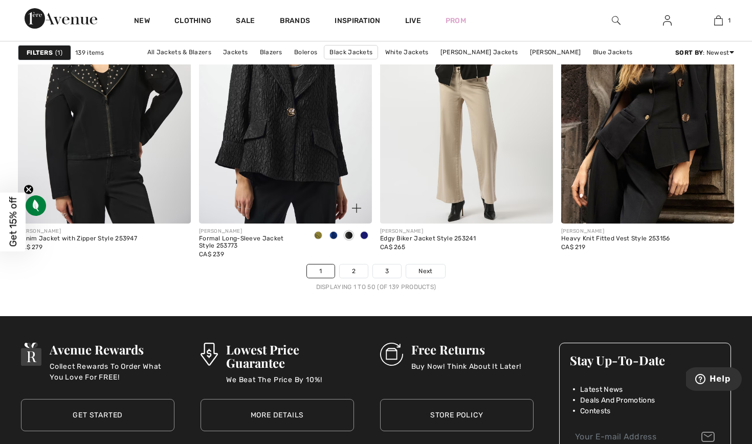
scroll to position [4587, 0]
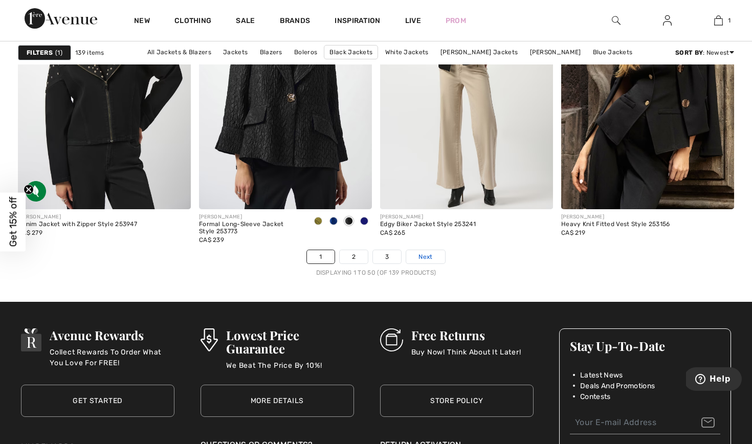
click at [433, 254] on link "Next" at bounding box center [425, 256] width 38 height 13
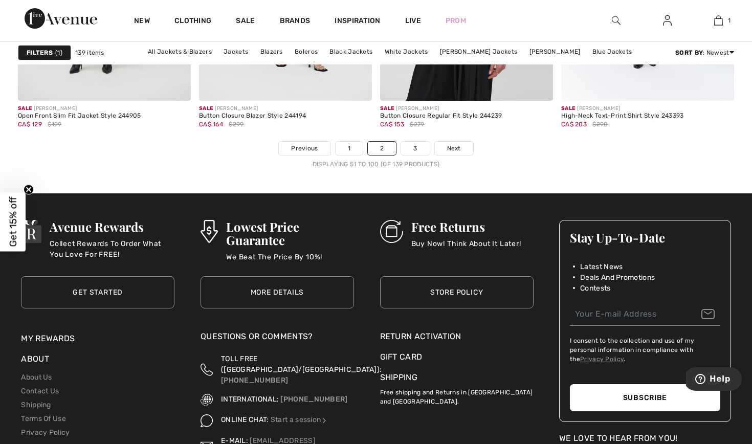
scroll to position [4588, 0]
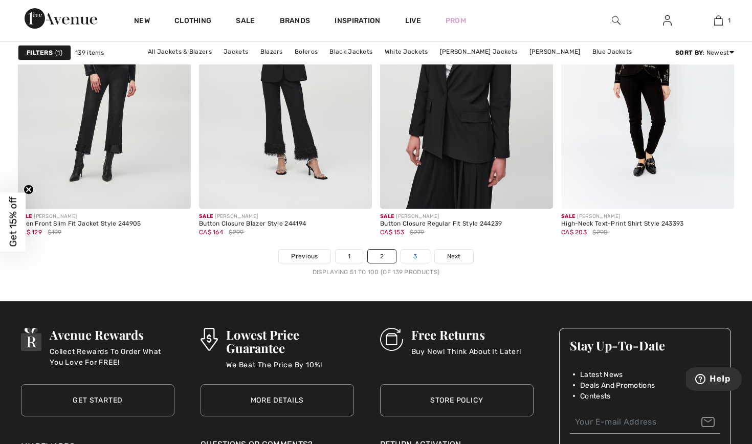
click at [410, 254] on link "3" at bounding box center [415, 256] width 28 height 13
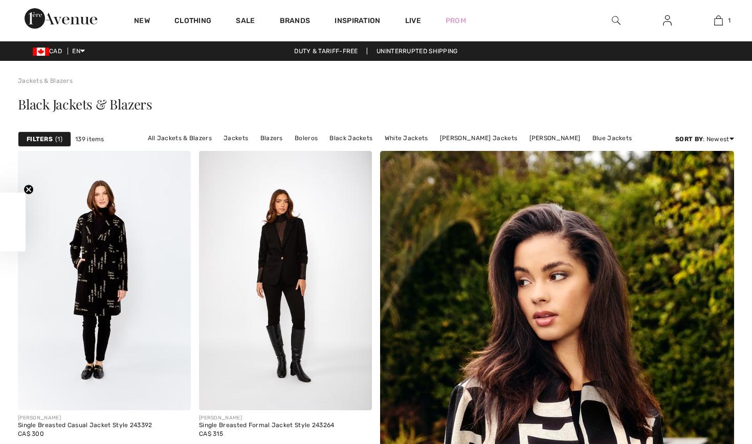
scroll to position [678, 0]
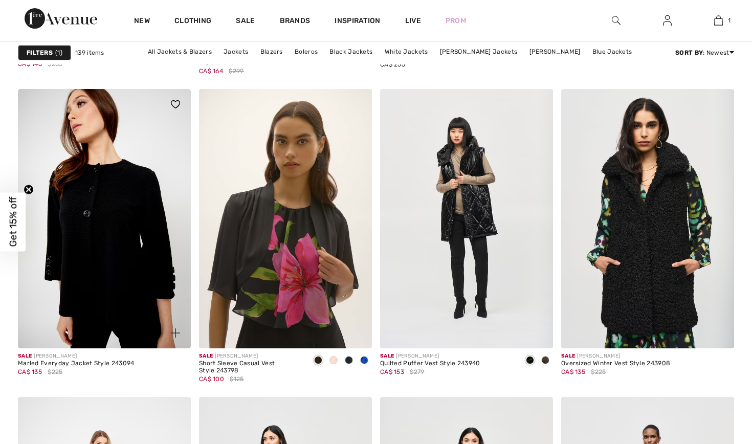
checkbox input "true"
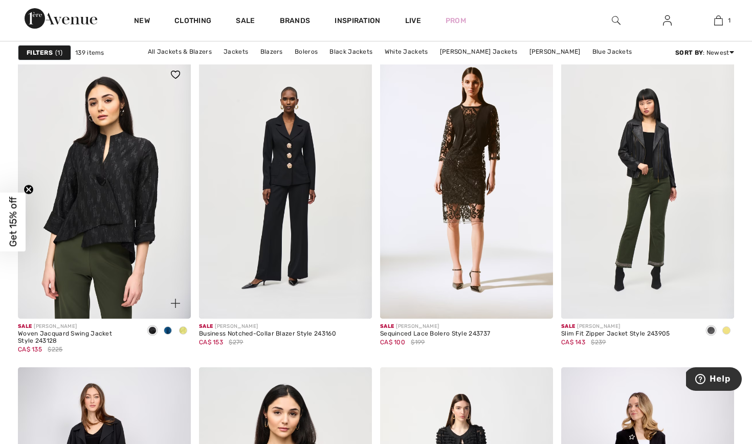
scroll to position [1662, 0]
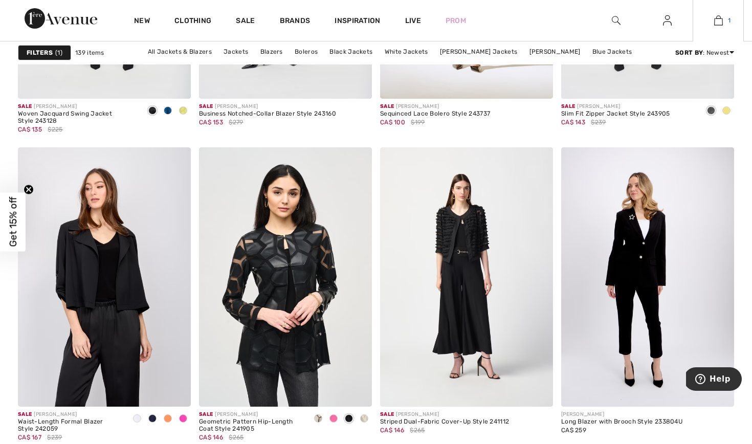
click at [722, 18] on img at bounding box center [718, 20] width 9 height 12
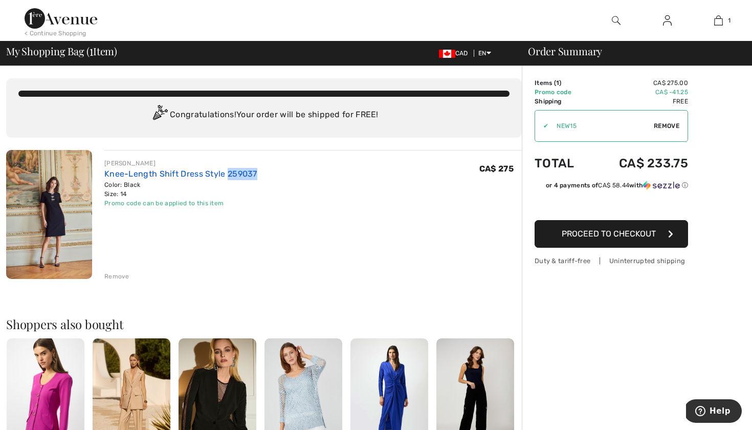
drag, startPoint x: 281, startPoint y: 174, endPoint x: 226, endPoint y: 174, distance: 55.8
click at [226, 174] on div "[PERSON_NAME] Knee-Length Shift Dress Style 259037 Color: Black Size: 14 Final …" at bounding box center [312, 183] width 417 height 49
copy link "259037"
click at [73, 21] on img at bounding box center [61, 18] width 73 height 20
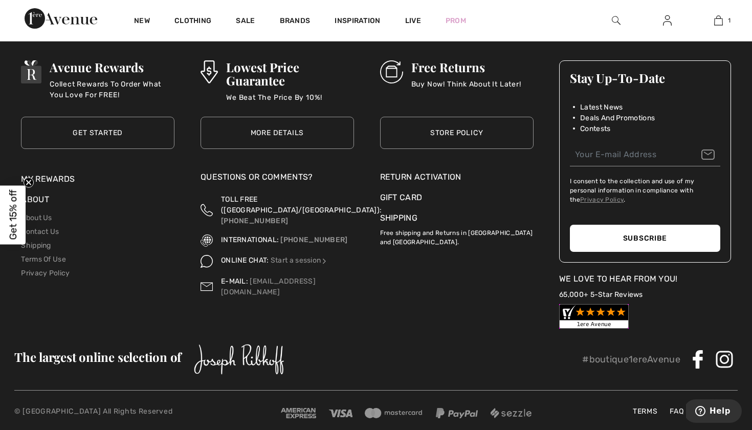
scroll to position [3669, 0]
click at [58, 174] on link "My Rewards" at bounding box center [48, 179] width 54 height 10
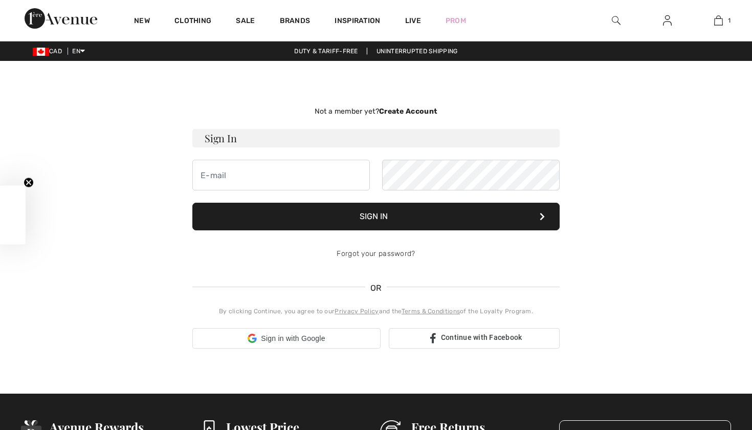
checkbox input "true"
click at [399, 113] on strong "Create Account" at bounding box center [408, 111] width 58 height 9
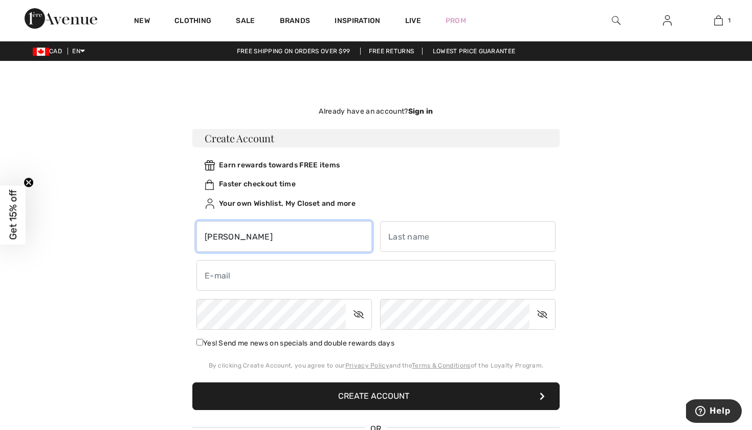
type input "[PERSON_NAME]"
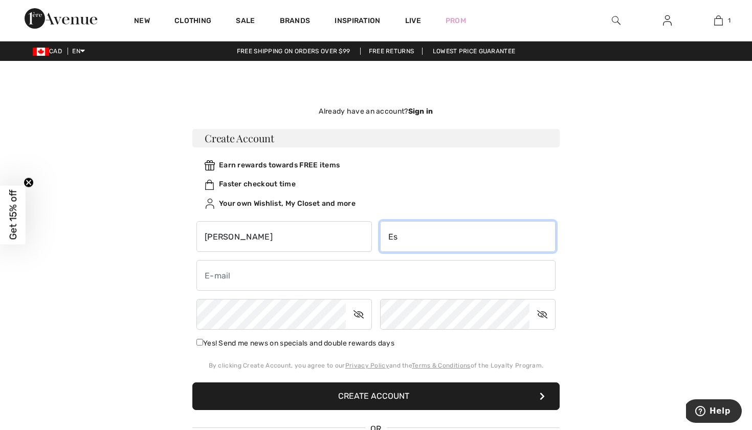
type input "E"
type input "Wasef"
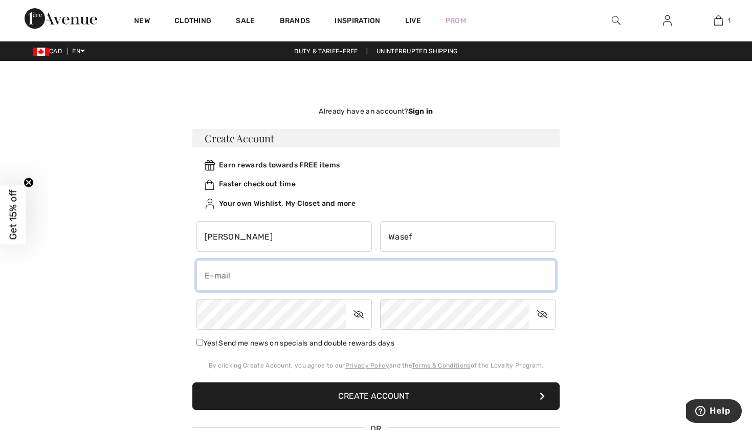
type input "annawasef@icloud.com"
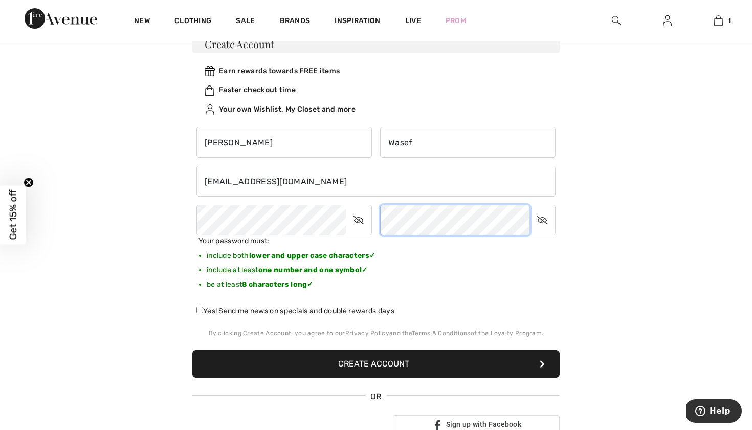
scroll to position [98, 0]
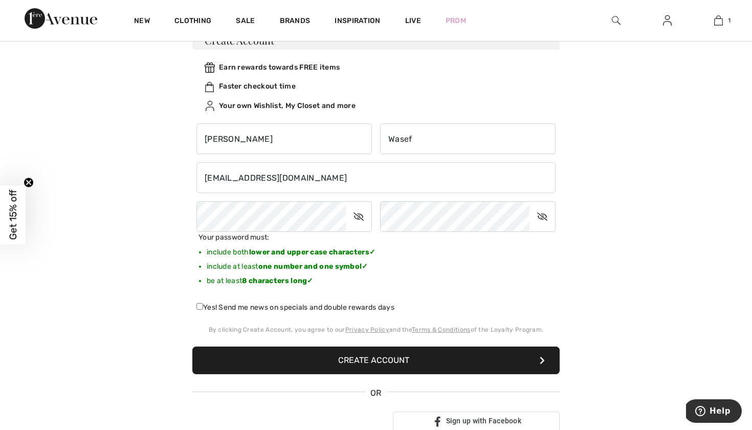
click at [338, 305] on label "Yes! Send me news on specials and double rewards days" at bounding box center [295, 307] width 198 height 11
click at [203, 305] on input "Yes! Send me news on specials and double rewards days" at bounding box center [199, 306] width 7 height 7
checkbox input "true"
click at [353, 358] on button "Create Account" at bounding box center [375, 360] width 367 height 28
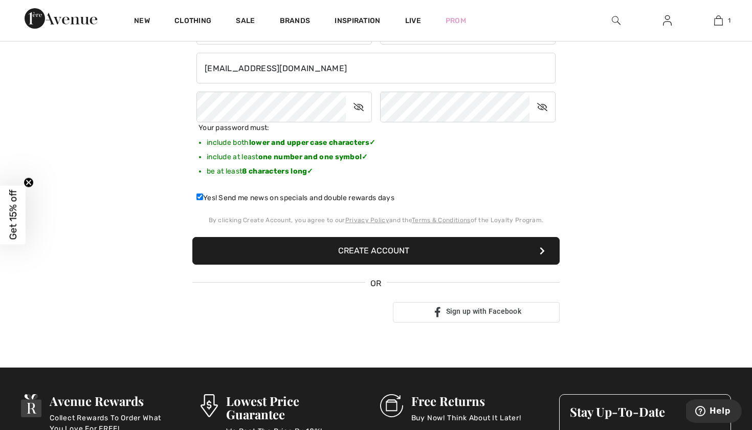
scroll to position [219, 0]
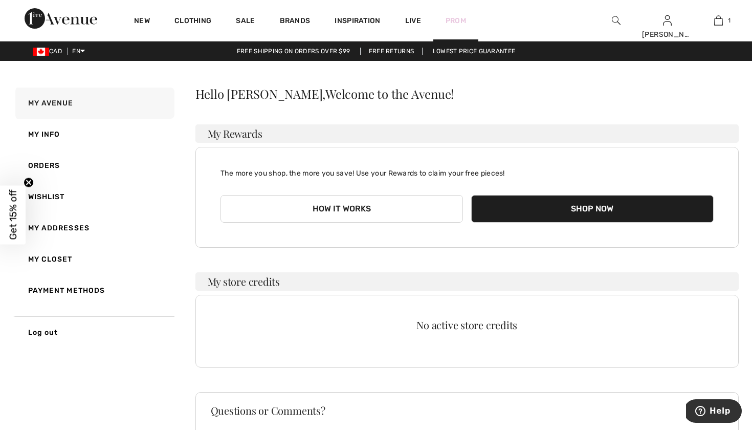
click at [463, 21] on link "Prom" at bounding box center [456, 20] width 20 height 11
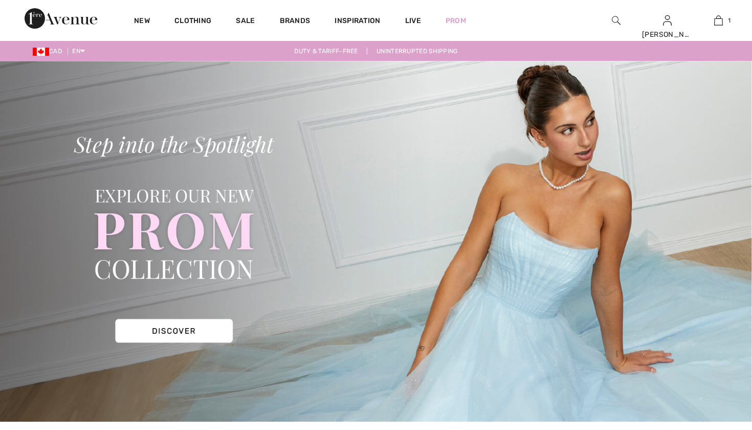
click at [207, 239] on img at bounding box center [376, 241] width 752 height 361
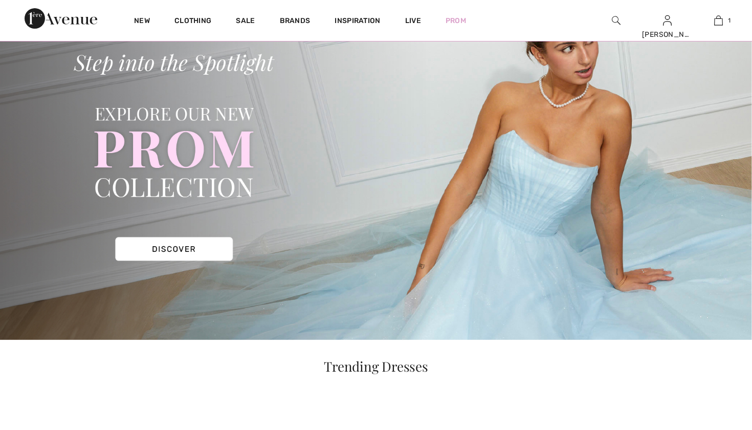
checkbox input "true"
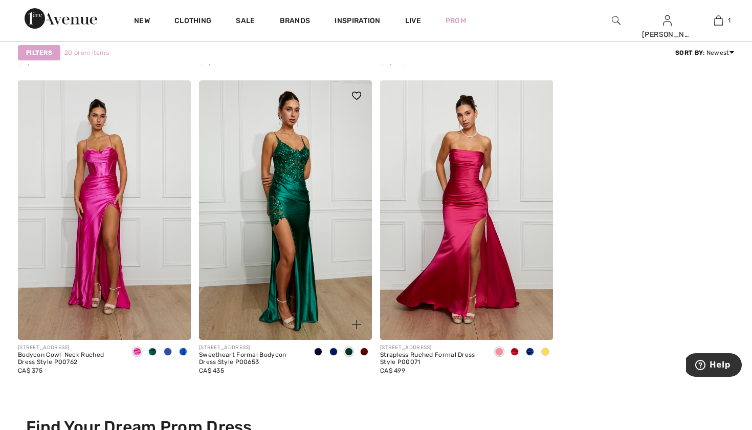
scroll to position [1964, 0]
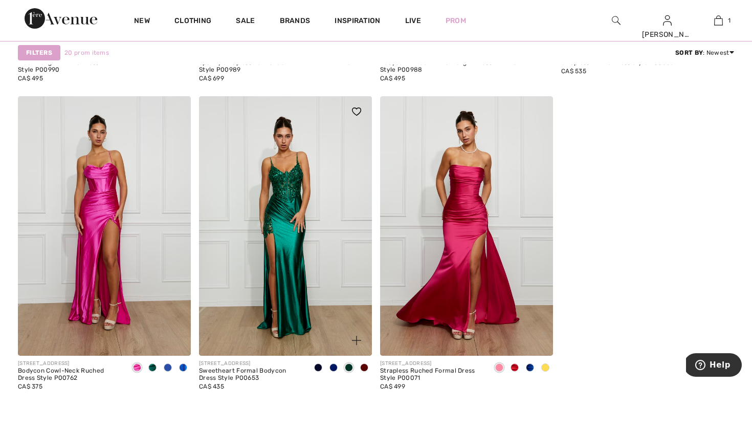
click at [357, 109] on img at bounding box center [356, 111] width 9 height 8
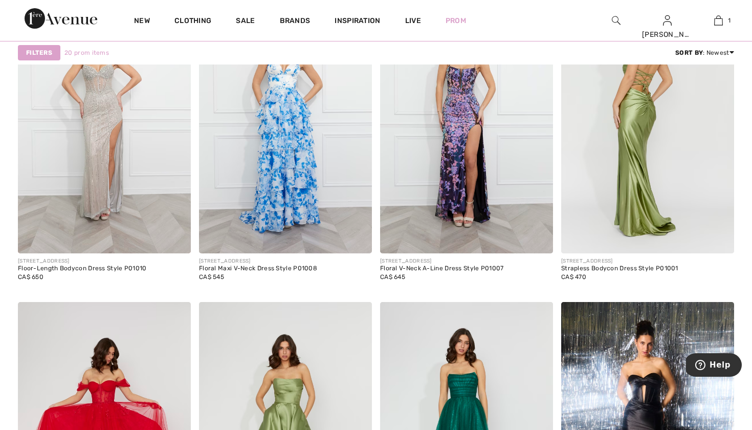
scroll to position [818, 0]
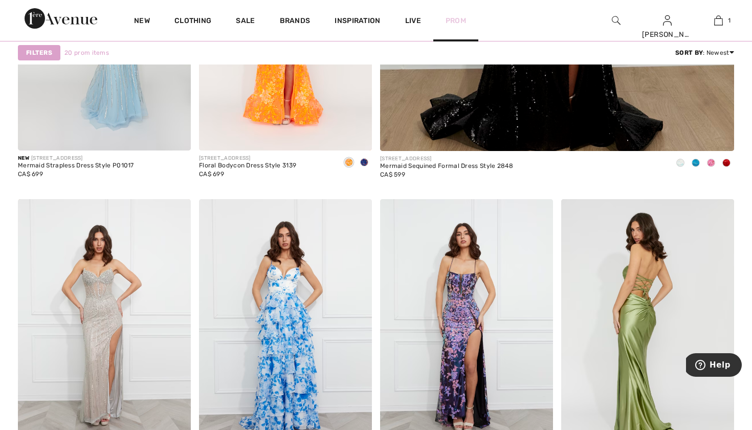
click at [458, 21] on link "Prom" at bounding box center [456, 20] width 20 height 11
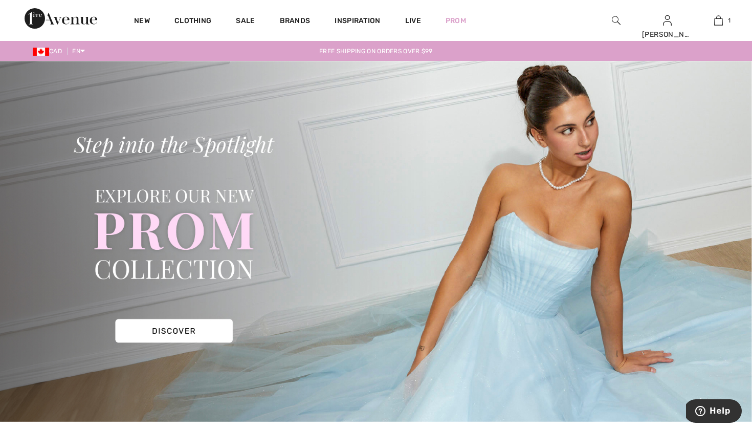
click at [193, 323] on img at bounding box center [376, 241] width 752 height 361
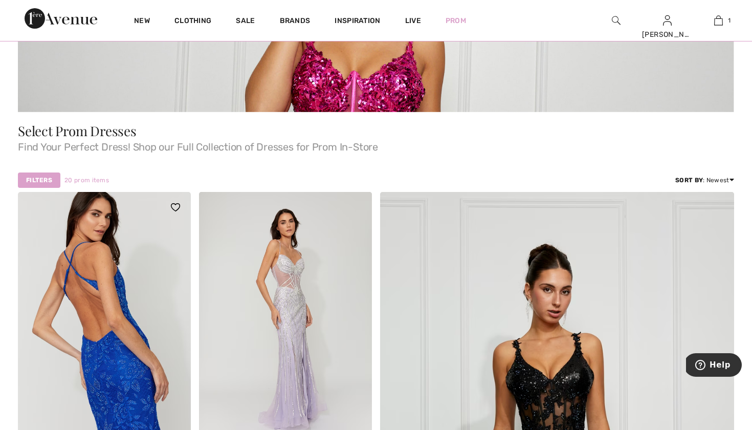
scroll to position [215, 0]
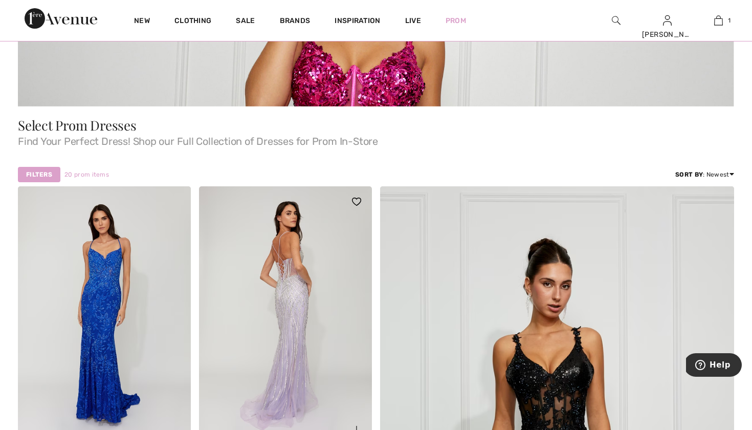
click at [278, 288] on img at bounding box center [285, 315] width 173 height 259
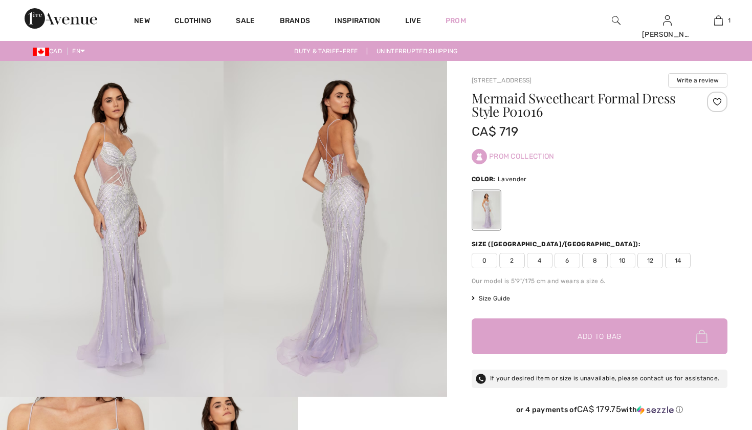
checkbox input "true"
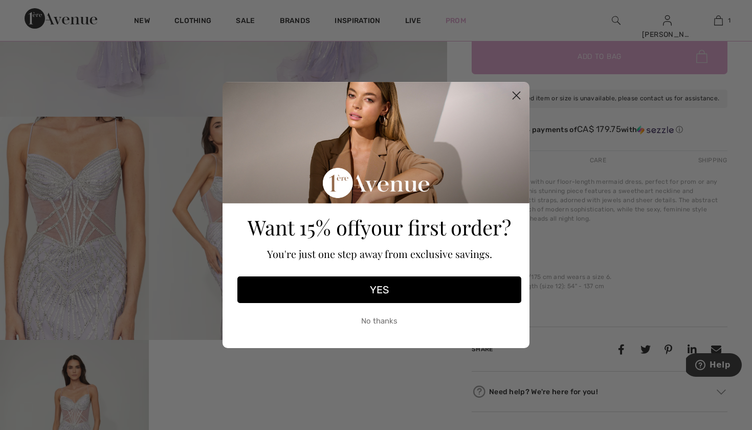
click at [520, 91] on circle "Close dialog" at bounding box center [516, 95] width 17 height 17
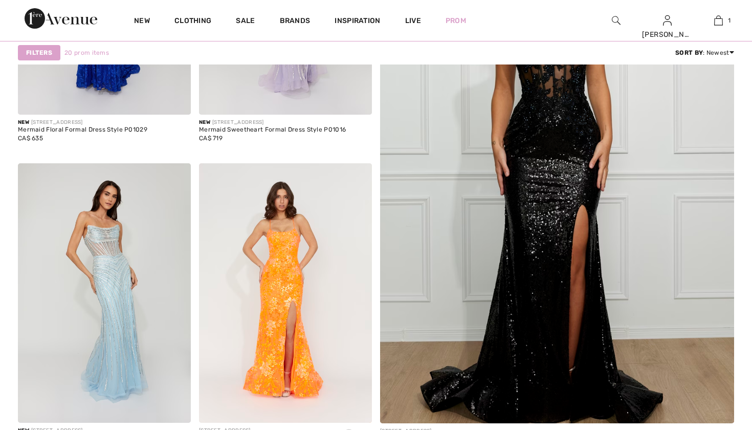
checkbox input "true"
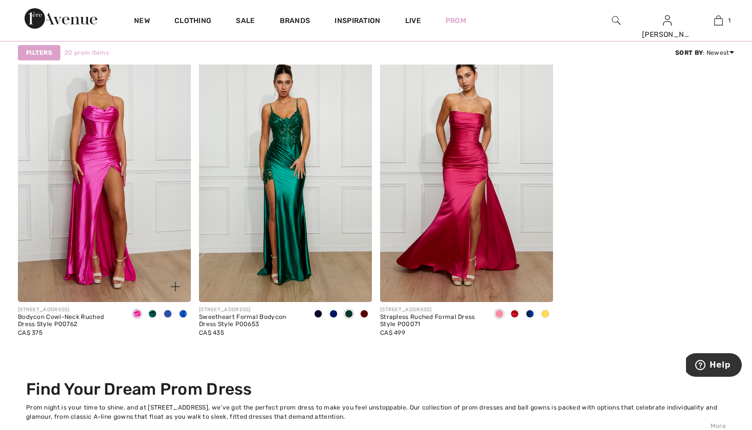
scroll to position [2029, 0]
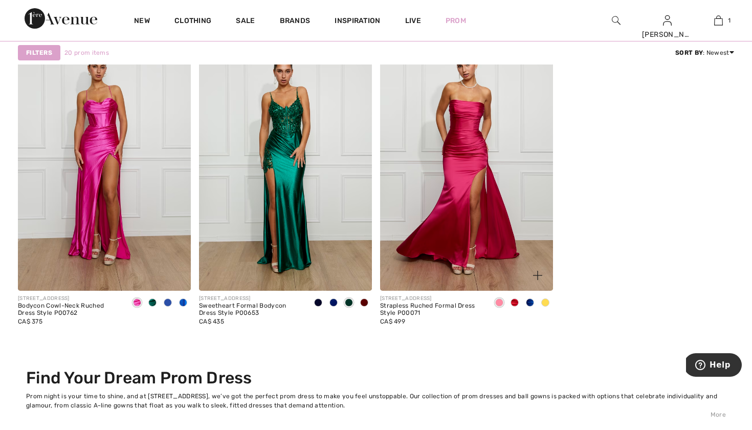
click at [543, 301] on span at bounding box center [545, 302] width 8 height 8
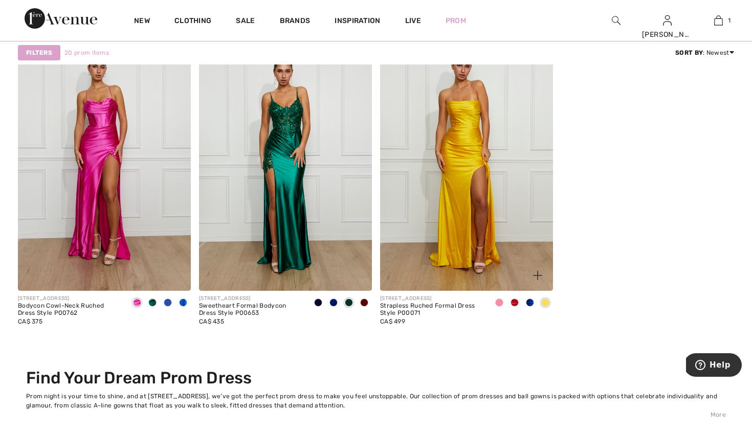
click at [530, 303] on span at bounding box center [530, 302] width 8 height 8
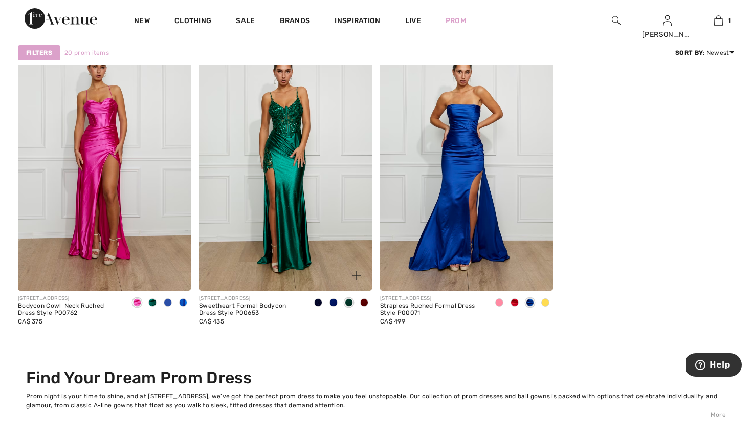
click at [334, 301] on span at bounding box center [333, 302] width 8 height 8
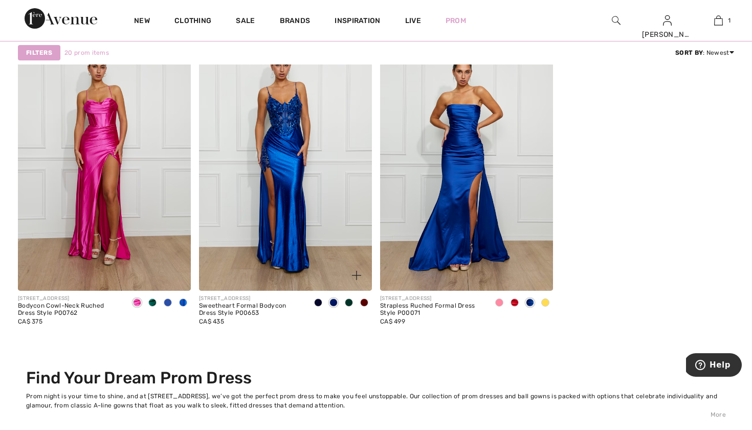
click at [318, 302] on span at bounding box center [318, 302] width 8 height 8
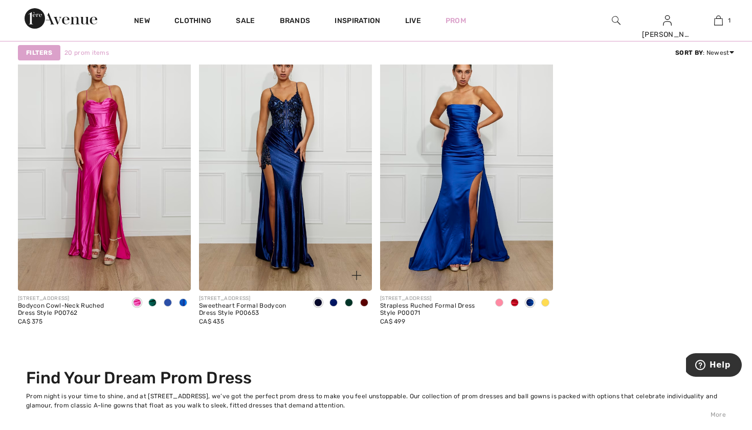
click at [364, 302] on span at bounding box center [364, 302] width 8 height 8
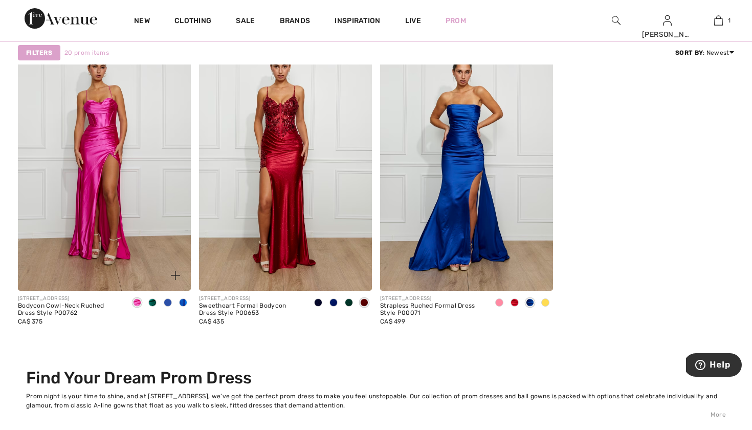
click at [150, 301] on span at bounding box center [152, 302] width 8 height 8
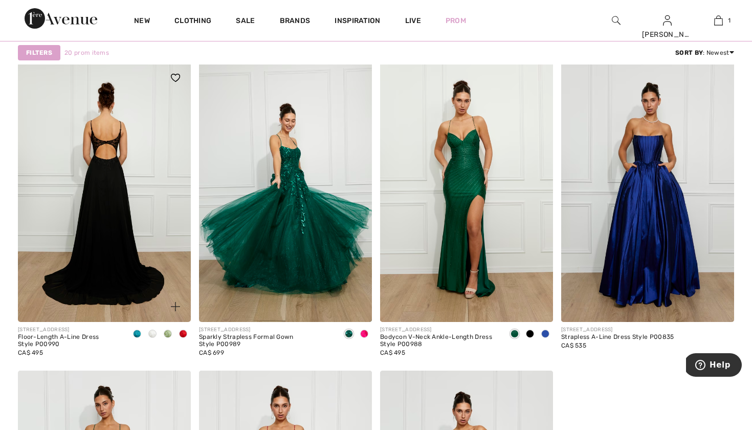
scroll to position [1690, 0]
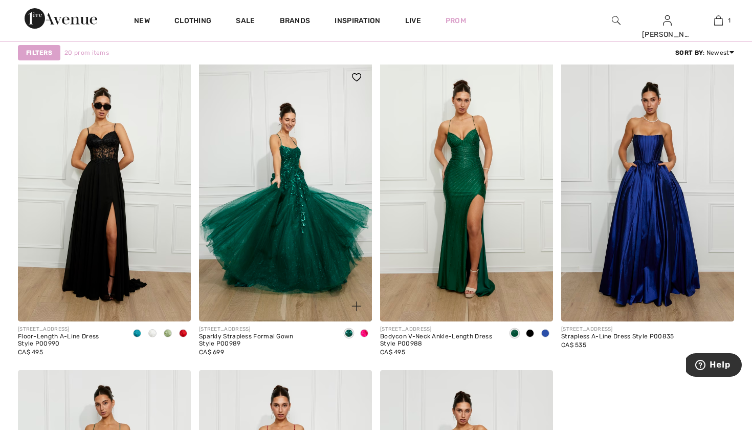
click at [368, 332] on span at bounding box center [364, 333] width 8 height 8
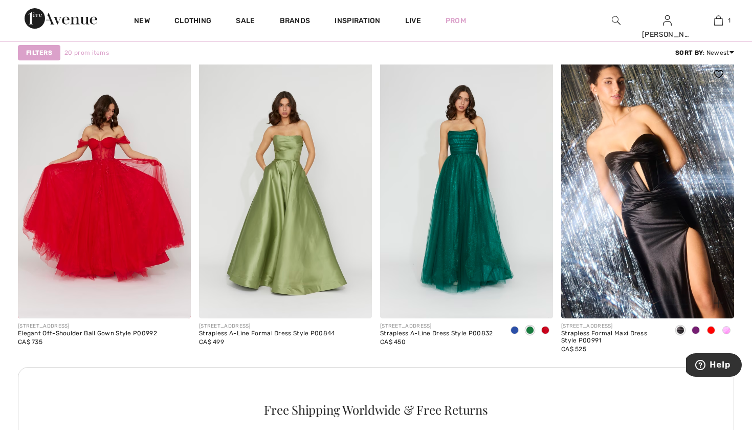
scroll to position [1265, 0]
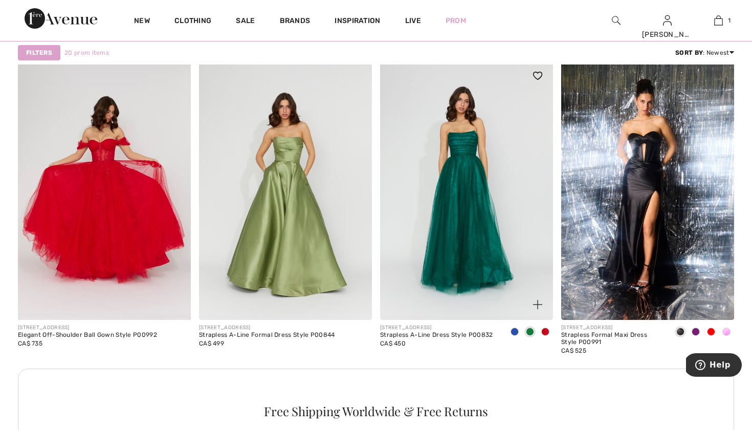
click at [546, 331] on span at bounding box center [545, 331] width 8 height 8
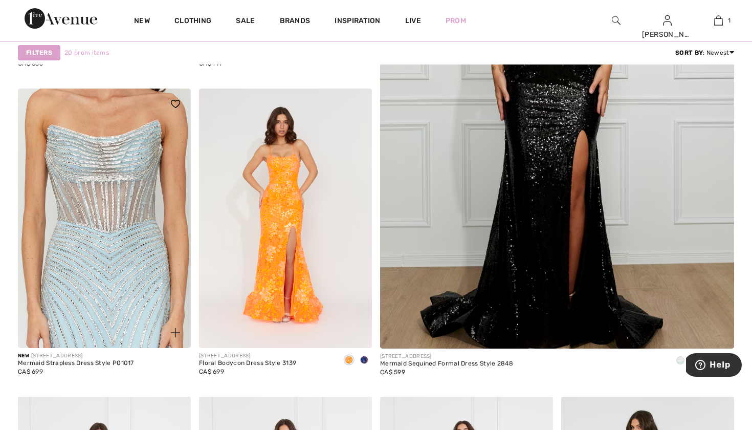
scroll to position [619, 0]
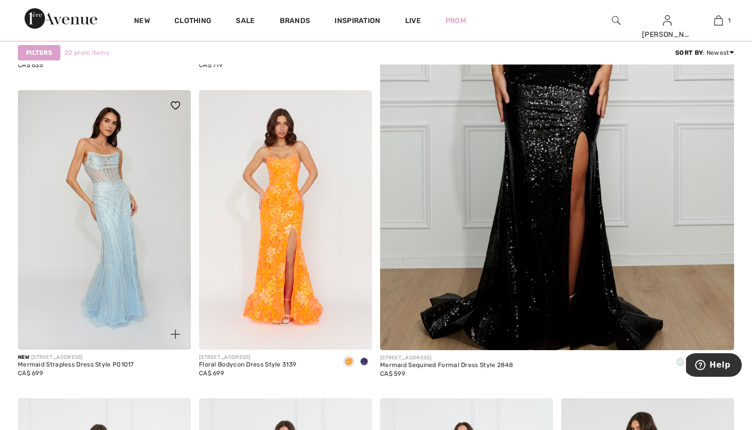
click at [178, 104] on img at bounding box center [175, 105] width 9 height 8
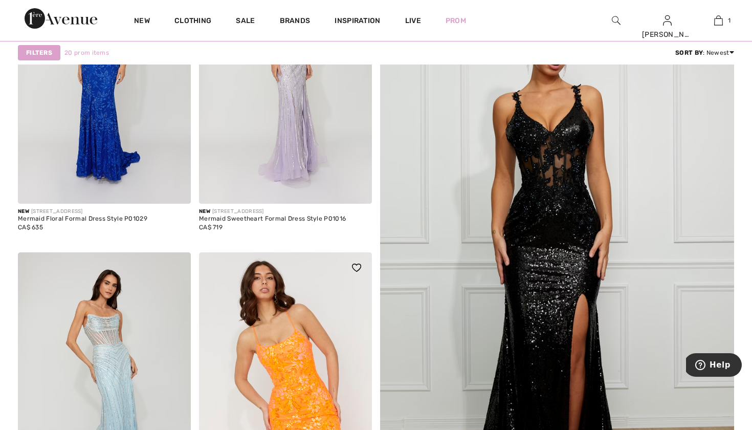
scroll to position [278, 0]
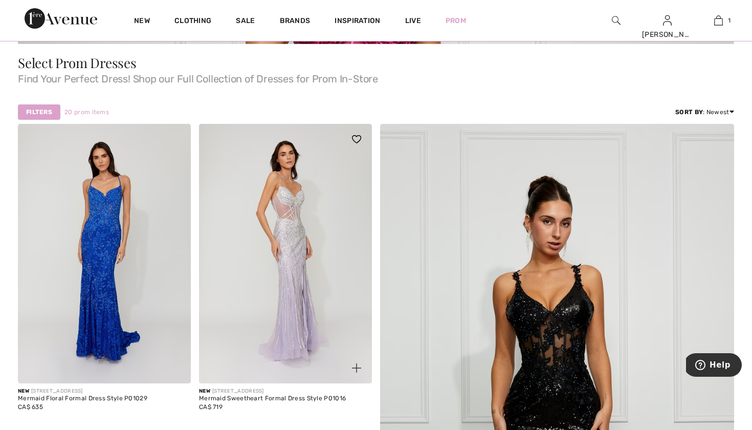
click at [360, 135] on img at bounding box center [356, 139] width 9 height 8
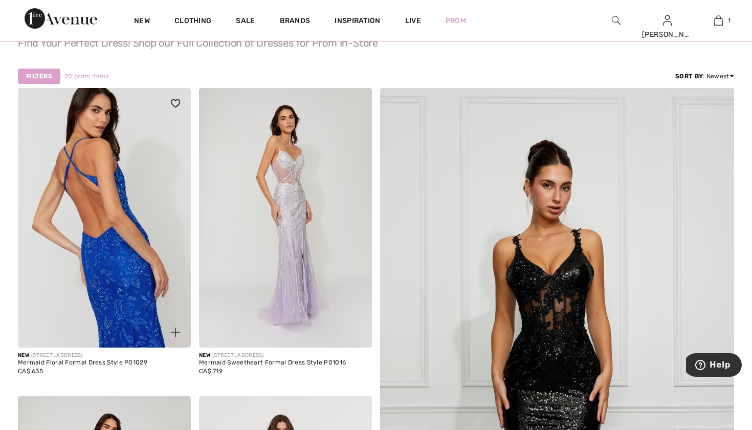
scroll to position [323, 0]
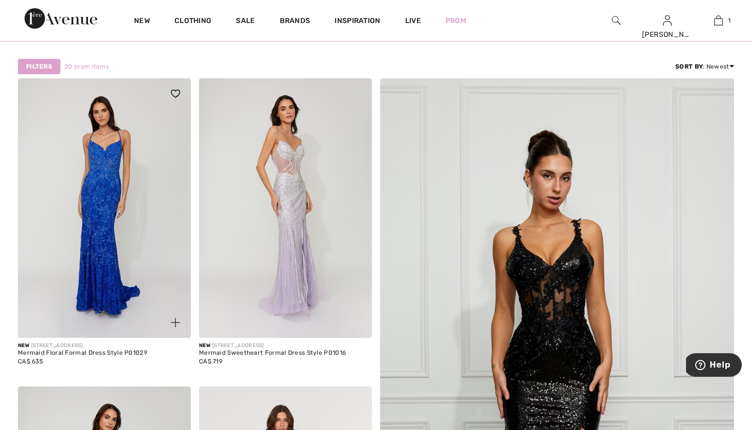
click at [175, 92] on img at bounding box center [175, 94] width 9 height 8
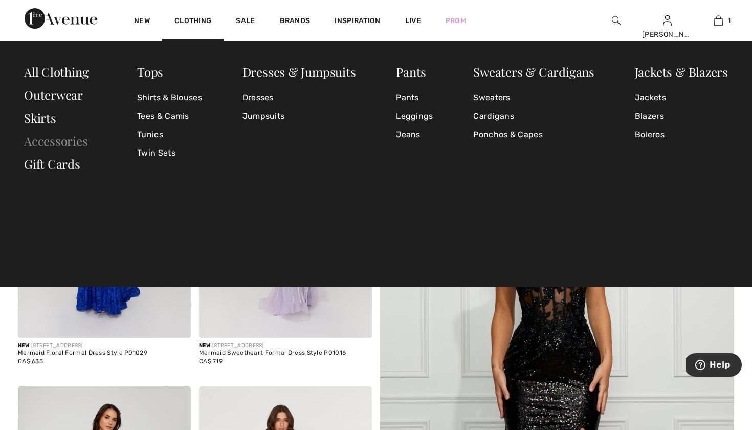
click at [73, 145] on link "Accessories" at bounding box center [56, 140] width 64 height 16
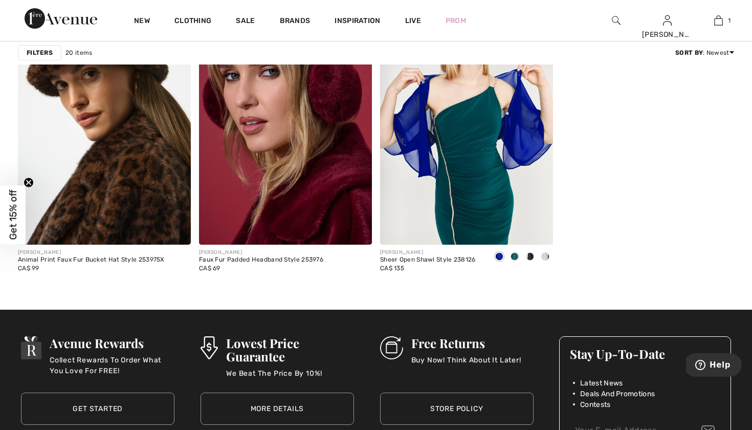
scroll to position [1816, 0]
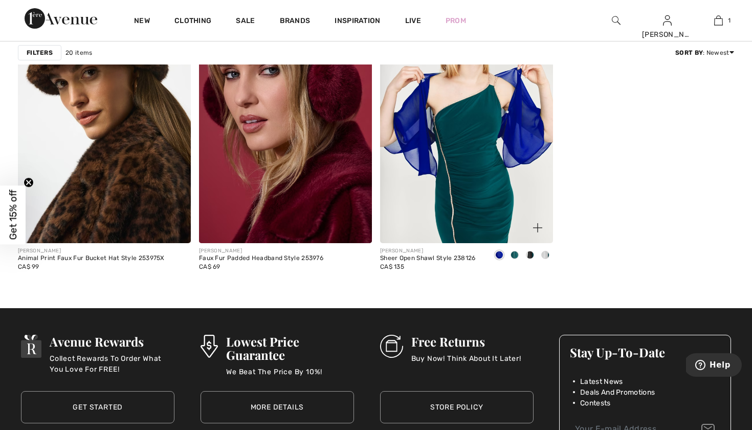
click at [531, 254] on span at bounding box center [530, 255] width 8 height 8
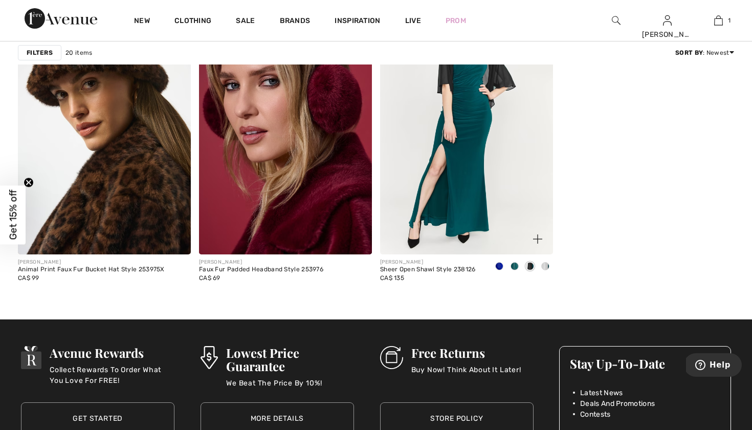
scroll to position [1806, 0]
click at [504, 208] on img at bounding box center [466, 123] width 173 height 259
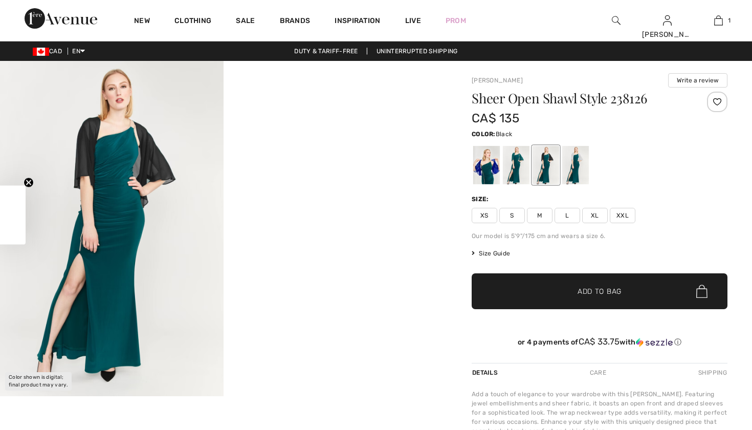
checkbox input "true"
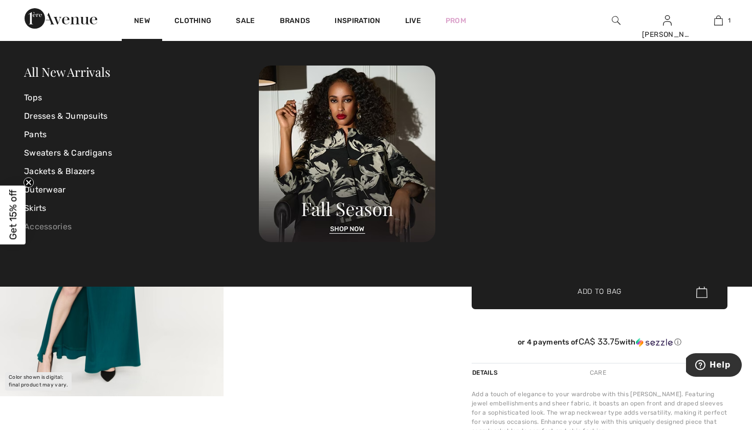
click at [65, 225] on link "Accessories" at bounding box center [141, 226] width 235 height 18
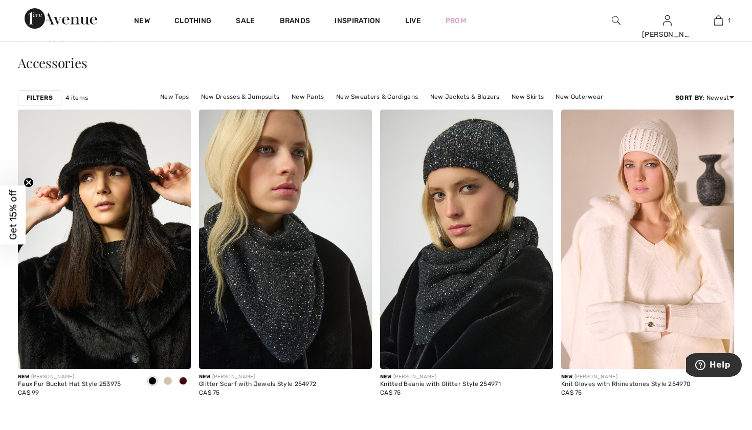
scroll to position [33, 0]
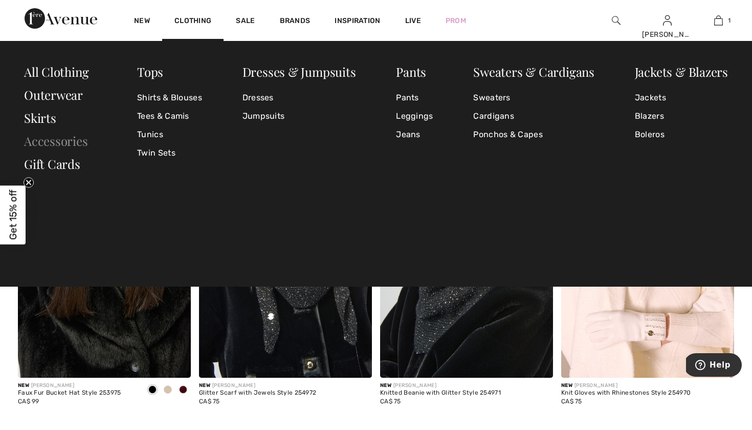
click at [64, 144] on link "Accessories" at bounding box center [56, 140] width 64 height 16
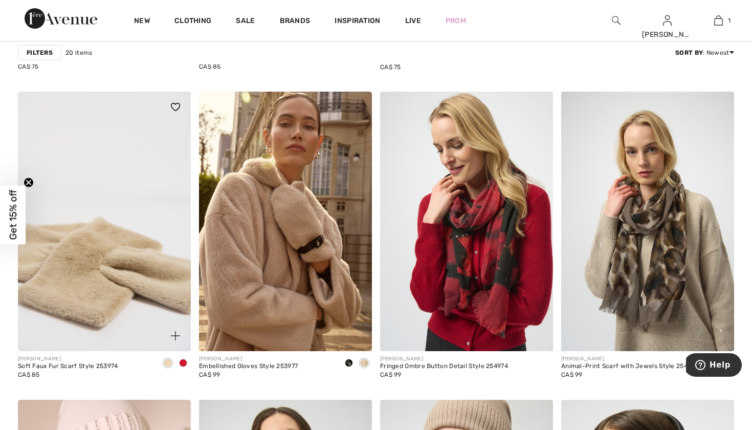
scroll to position [636, 0]
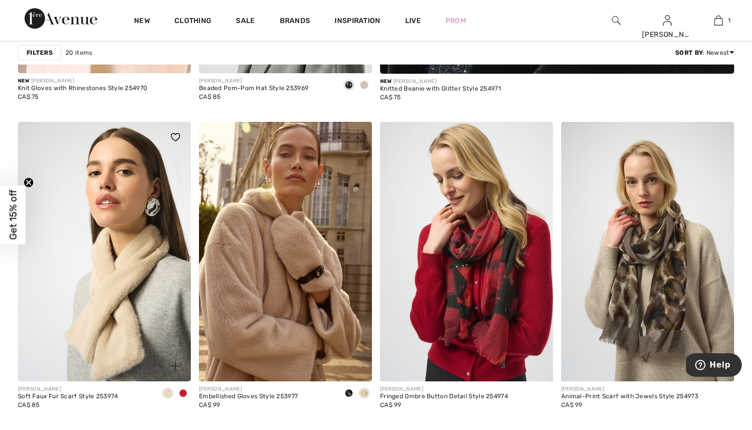
click at [184, 394] on span at bounding box center [183, 393] width 8 height 8
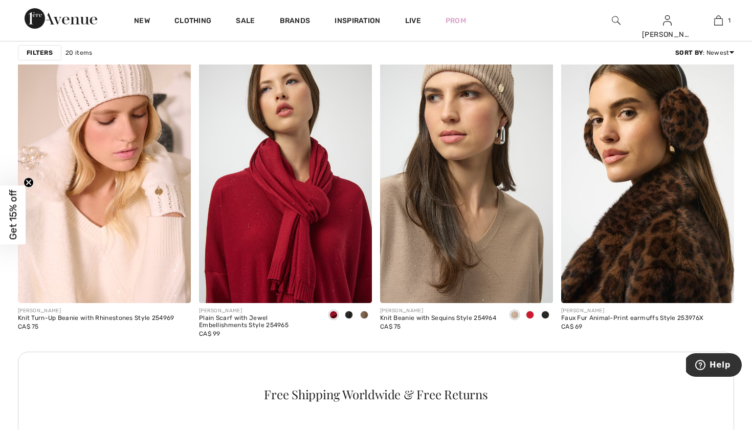
scroll to position [1021, 0]
click at [350, 313] on span at bounding box center [349, 315] width 8 height 8
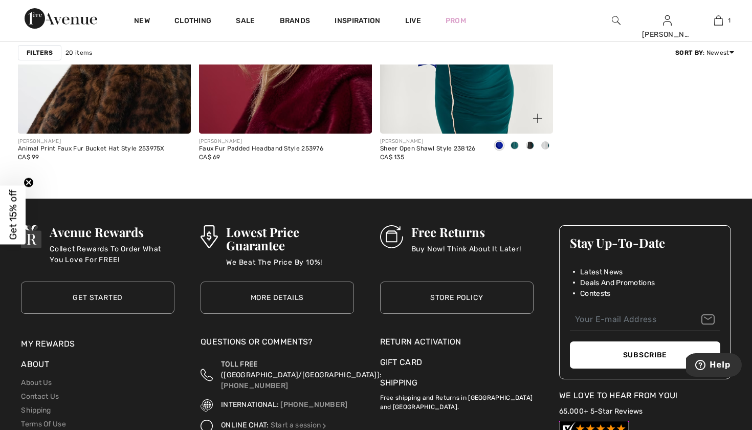
scroll to position [1932, 0]
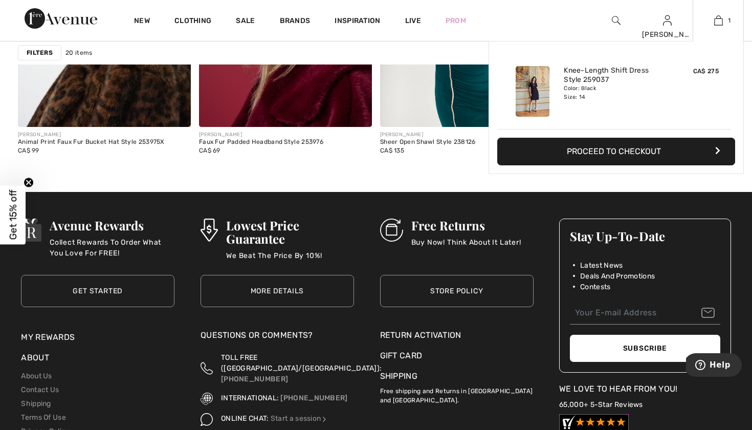
click at [680, 152] on button "Proceed to Checkout" at bounding box center [616, 152] width 238 height 28
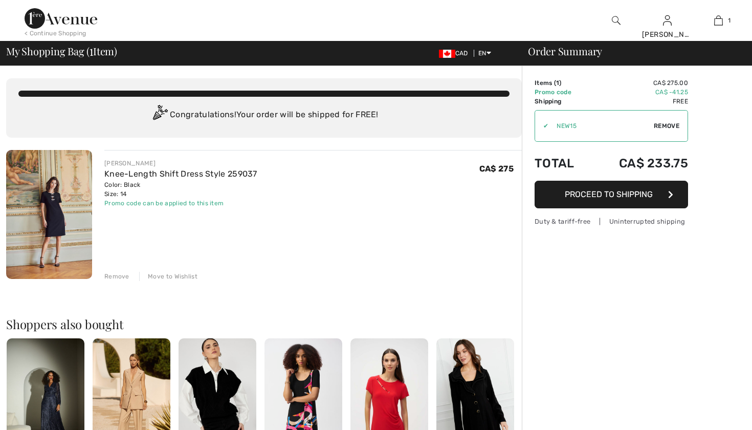
click at [609, 199] on button "Proceed to Shipping" at bounding box center [611, 195] width 153 height 28
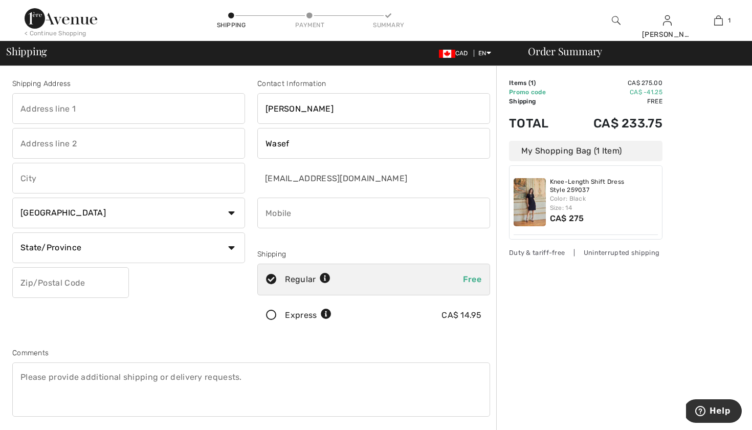
select select "NL"
type input "[STREET_ADDRESS][DEMOGRAPHIC_DATA][PERSON_NAME]"
click at [39, 288] on input "text" at bounding box center [70, 282] width 117 height 31
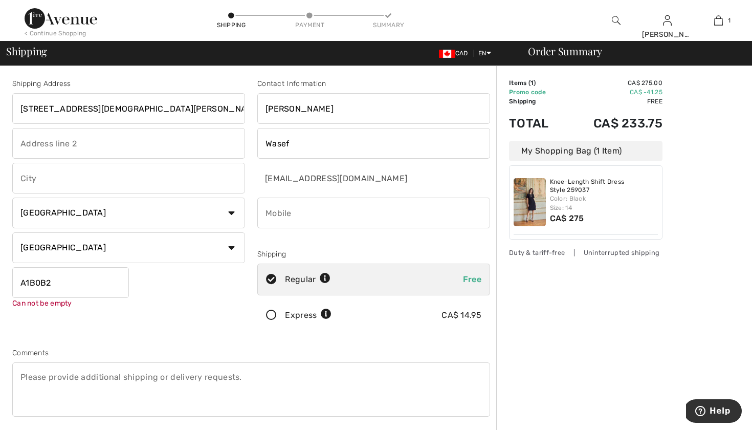
type input "A1B0B2"
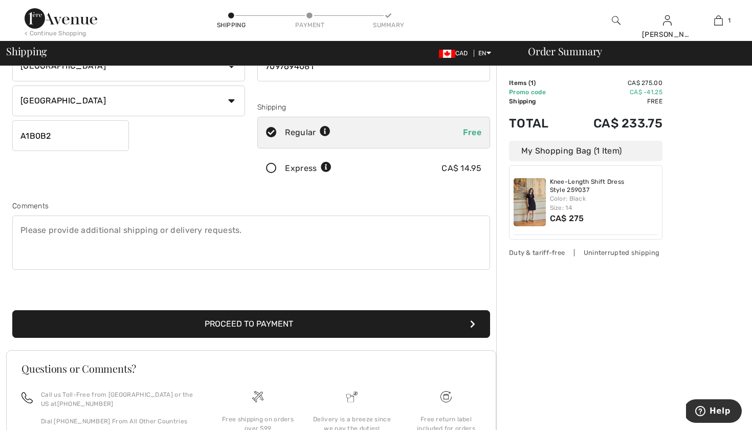
scroll to position [119, 0]
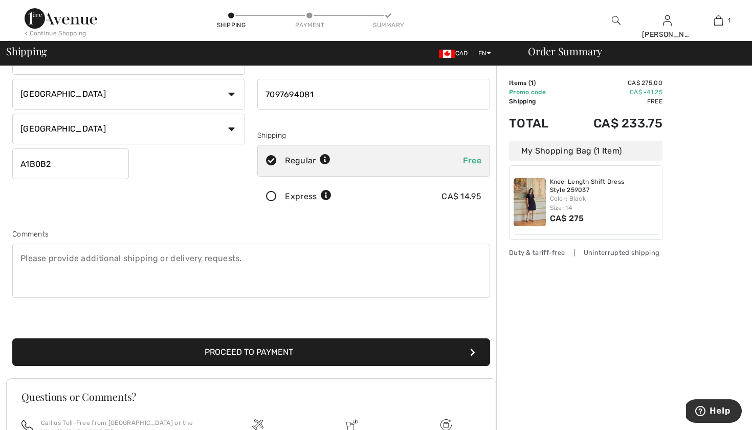
type input "7097694081"
click at [265, 347] on button "Proceed to Payment" at bounding box center [251, 352] width 478 height 28
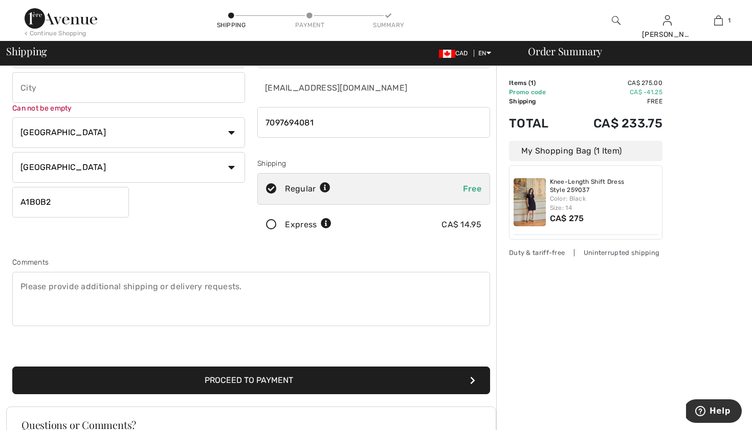
scroll to position [81, 0]
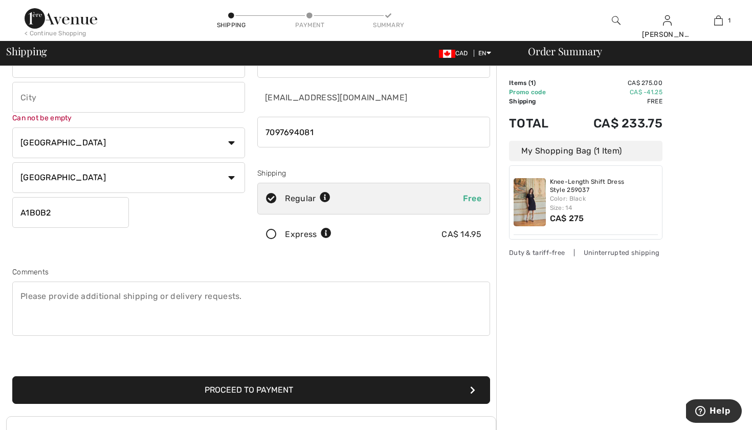
click at [249, 391] on button "Proceed to Payment" at bounding box center [251, 390] width 478 height 28
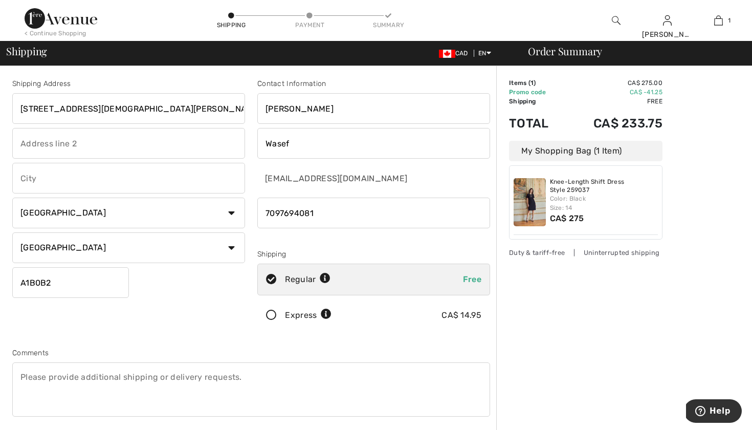
scroll to position [0, 0]
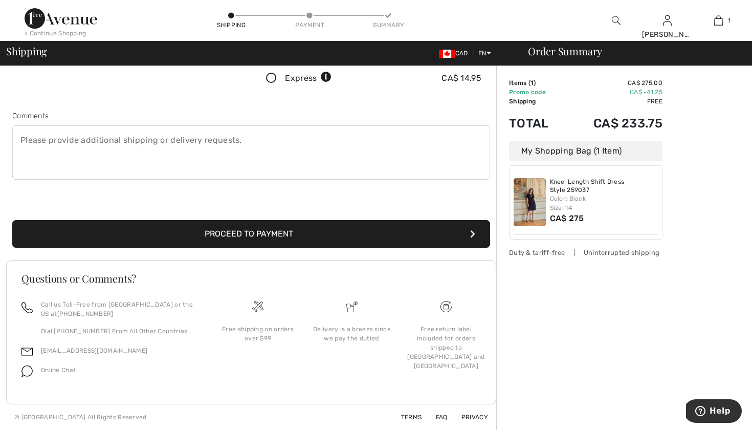
click at [176, 231] on button "Proceed to Payment" at bounding box center [251, 234] width 478 height 28
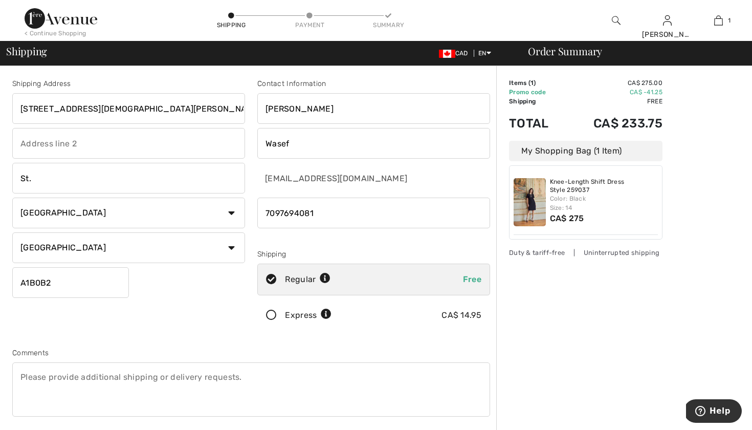
type input "St"
type input "St. John’s"
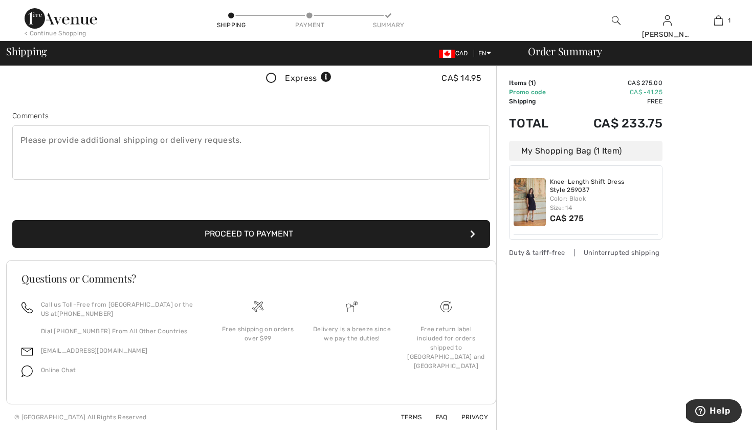
scroll to position [237, 0]
click at [219, 233] on button "Proceed to Payment" at bounding box center [251, 234] width 478 height 28
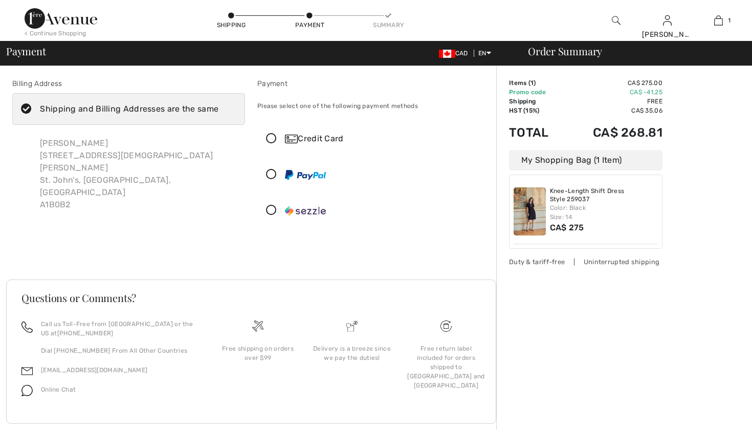
click at [295, 184] on div at bounding box center [370, 174] width 224 height 31
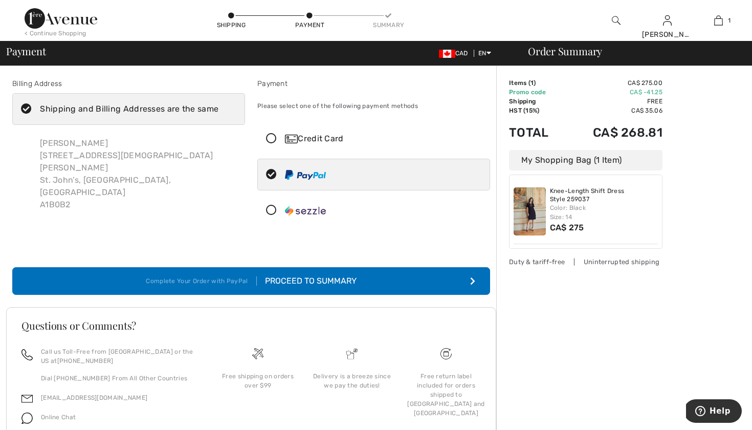
click at [293, 273] on button "Complete Your Order with PayPal Proceed to Summary" at bounding box center [251, 281] width 478 height 28
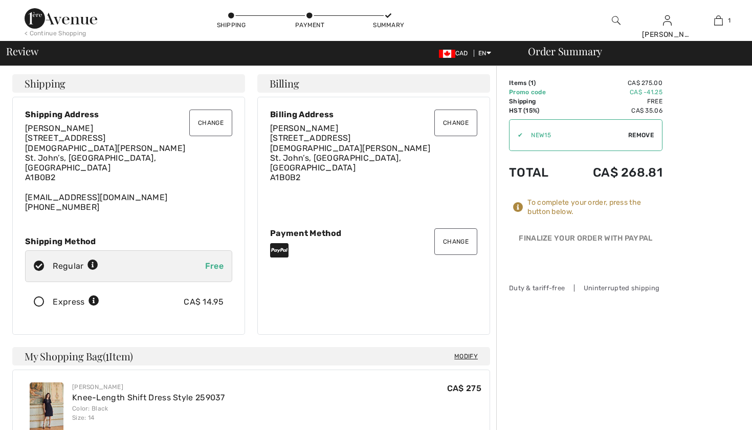
checkbox input "true"
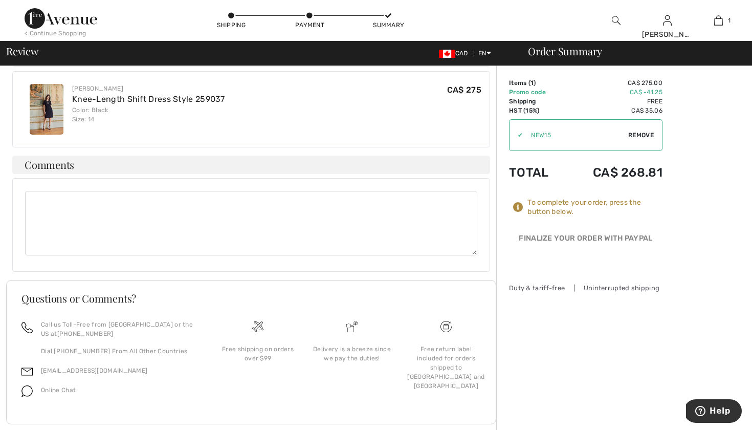
scroll to position [298, 0]
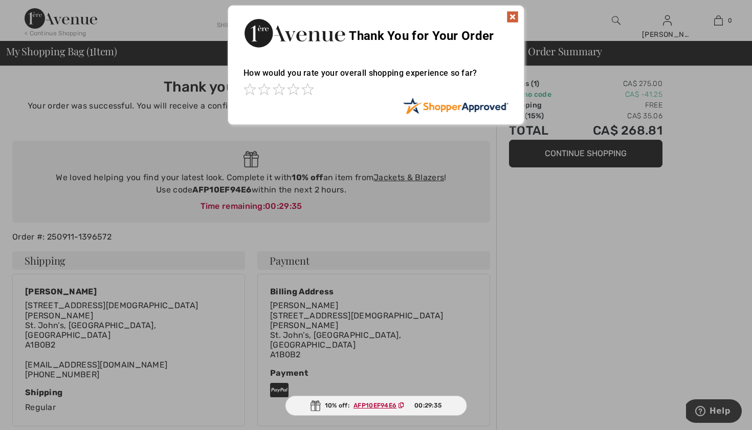
click at [515, 17] on img at bounding box center [512, 17] width 12 height 12
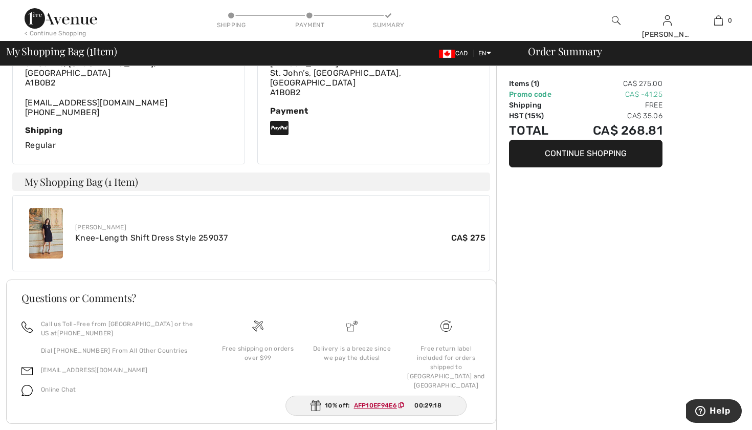
scroll to position [261, 0]
click at [47, 214] on img at bounding box center [46, 234] width 34 height 51
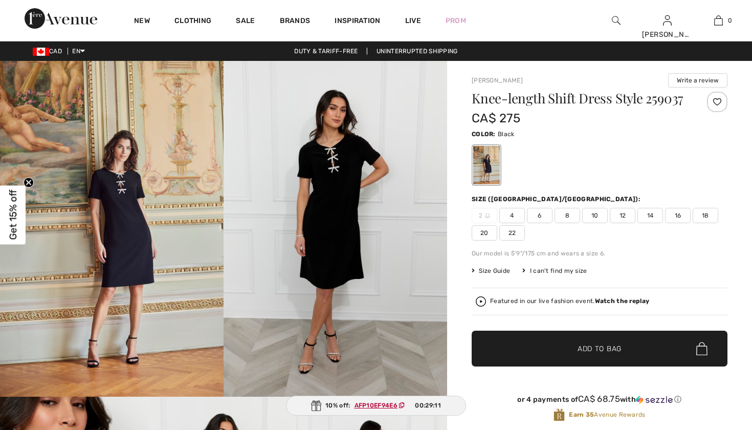
scroll to position [315, 0]
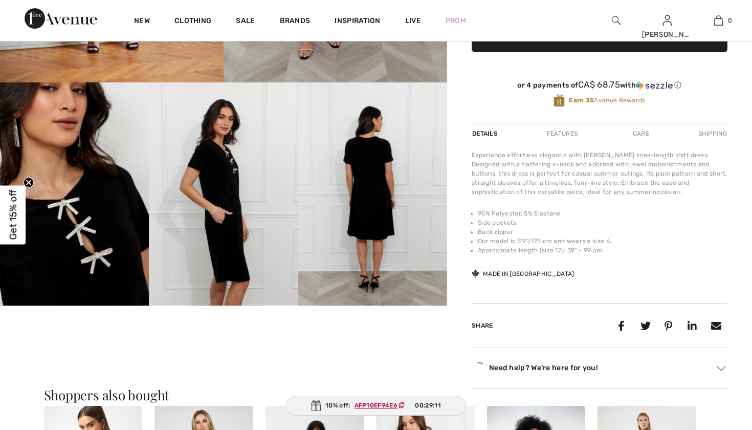
checkbox input "true"
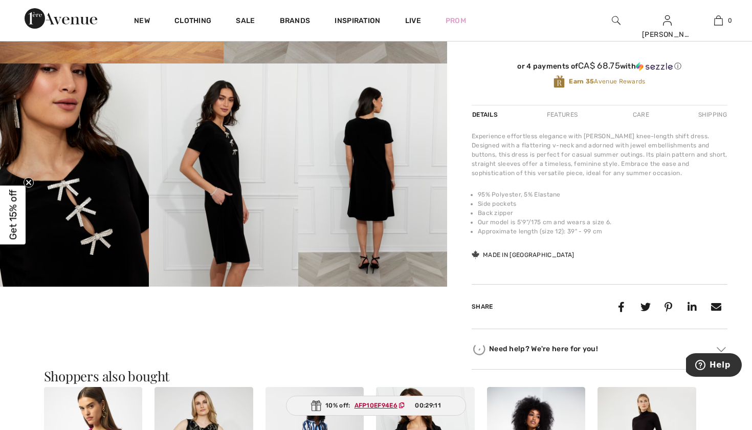
scroll to position [337, 0]
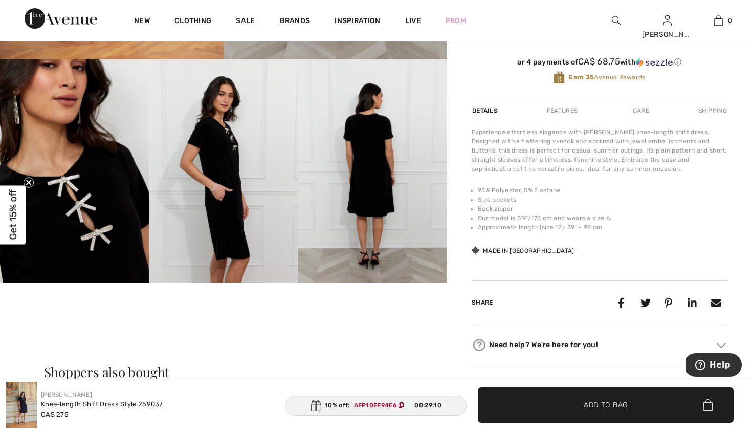
click at [100, 236] on img at bounding box center [74, 171] width 149 height 224
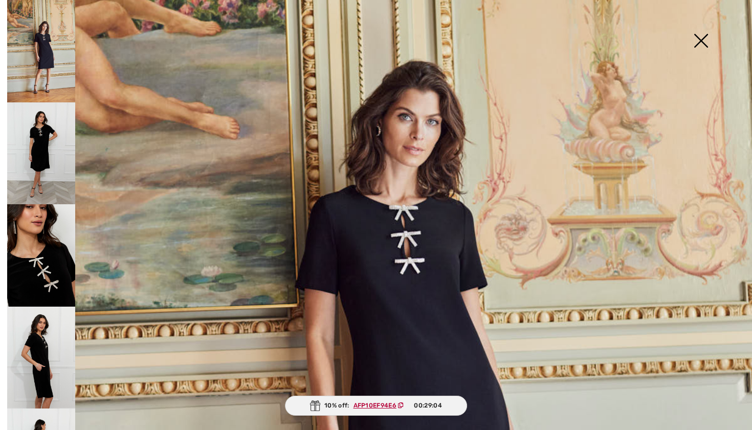
scroll to position [173, 0]
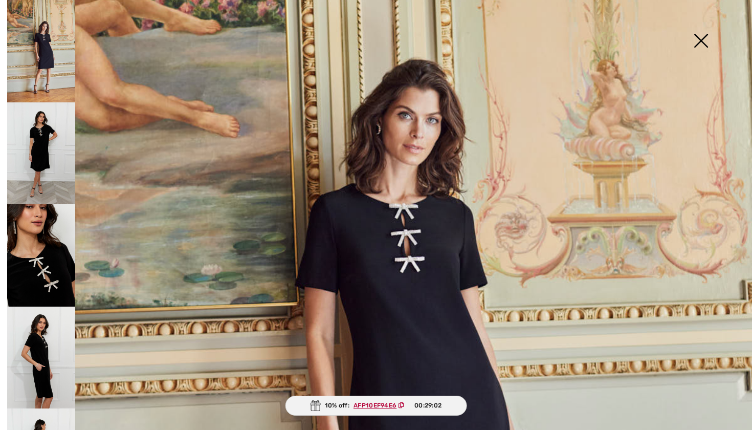
click at [706, 43] on img at bounding box center [700, 41] width 51 height 53
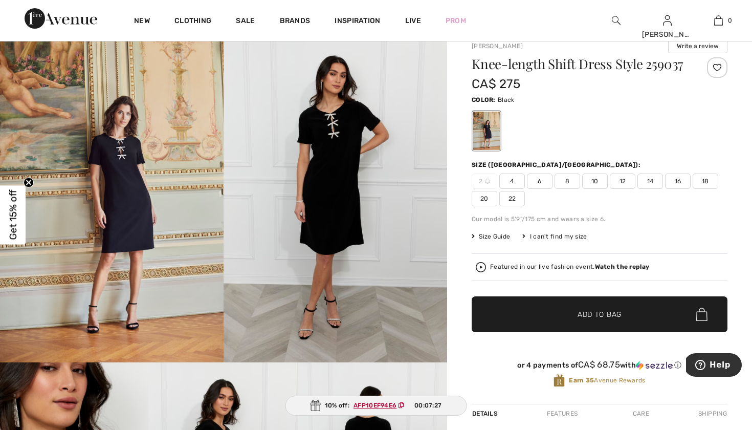
scroll to position [24, 0]
